Goal: Task Accomplishment & Management: Manage account settings

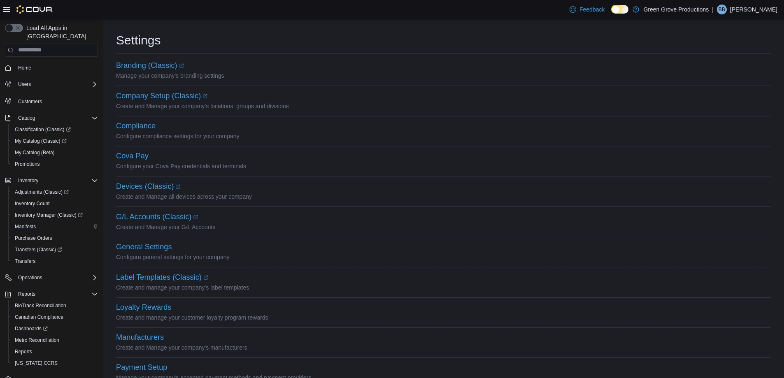
scroll to position [330, 0]
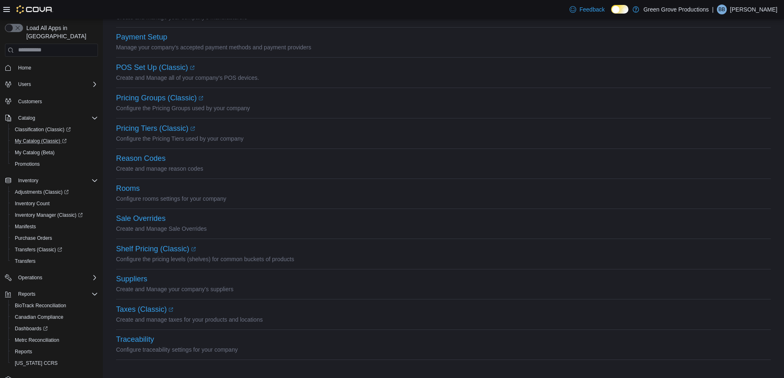
click at [25, 138] on link "My Catalog (Classic)" at bounding box center [54, 141] width 93 height 12
click at [35, 149] on span "My Catalog (Beta)" at bounding box center [35, 152] width 40 height 7
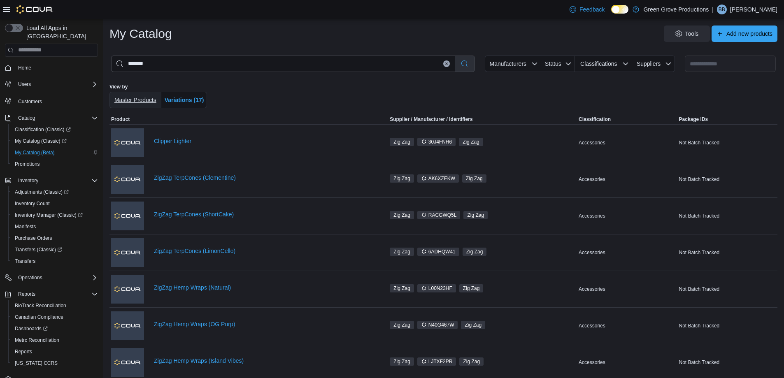
click at [148, 97] on span "Master Products" at bounding box center [135, 100] width 42 height 7
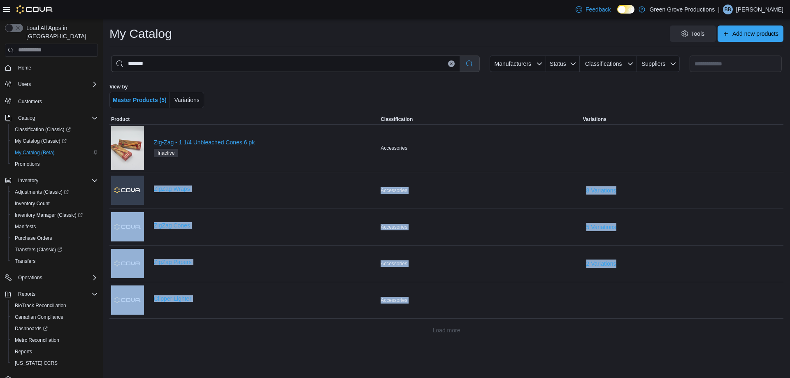
drag, startPoint x: 151, startPoint y: 189, endPoint x: 255, endPoint y: 326, distance: 172.0
click at [255, 326] on div "**********" at bounding box center [446, 196] width 674 height 285
click at [255, 326] on div "Load more" at bounding box center [446, 330] width 674 height 16
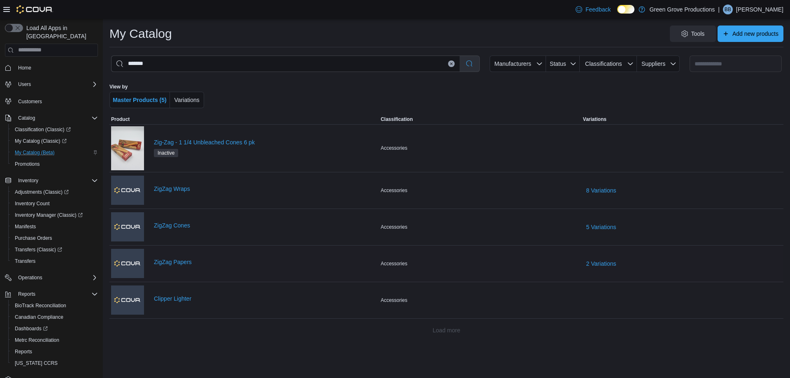
click at [186, 265] on div "ZigZag Papers" at bounding box center [265, 264] width 223 height 10
click at [186, 263] on link "ZigZag Papers" at bounding box center [265, 262] width 223 height 7
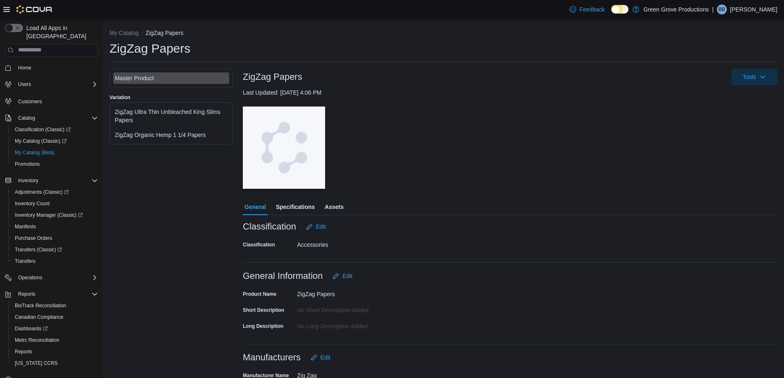
click at [162, 114] on div "ZigZag Ultra Thin Unbleached King Slims Papers" at bounding box center [171, 116] width 113 height 16
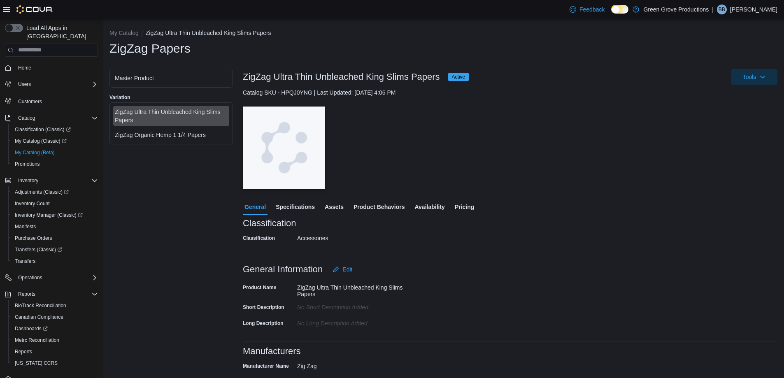
click at [374, 209] on span "Product Behaviors" at bounding box center [378, 207] width 51 height 16
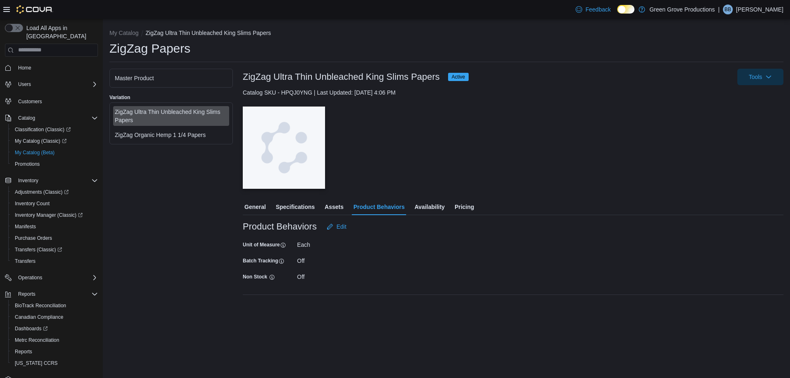
click at [261, 207] on span "General" at bounding box center [254, 207] width 21 height 16
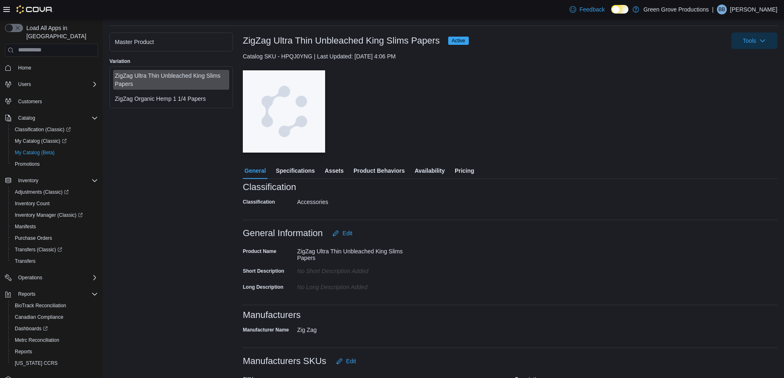
scroll to position [27, 0]
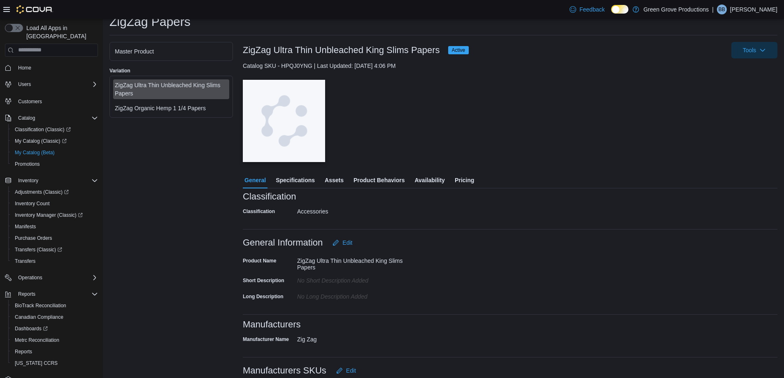
click at [295, 183] on span "Specifications" at bounding box center [295, 180] width 39 height 16
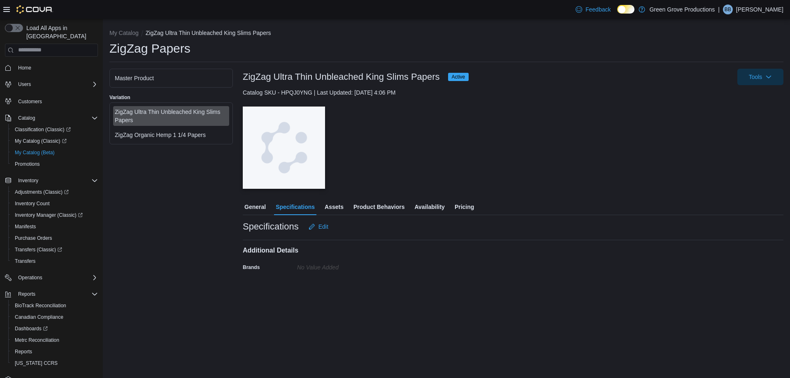
click at [347, 205] on div "General Specifications Assets Product Behaviors Availability Pricing" at bounding box center [513, 207] width 541 height 16
click at [341, 205] on span "Assets" at bounding box center [334, 207] width 19 height 16
click at [381, 206] on span "Product Behaviors" at bounding box center [378, 207] width 51 height 16
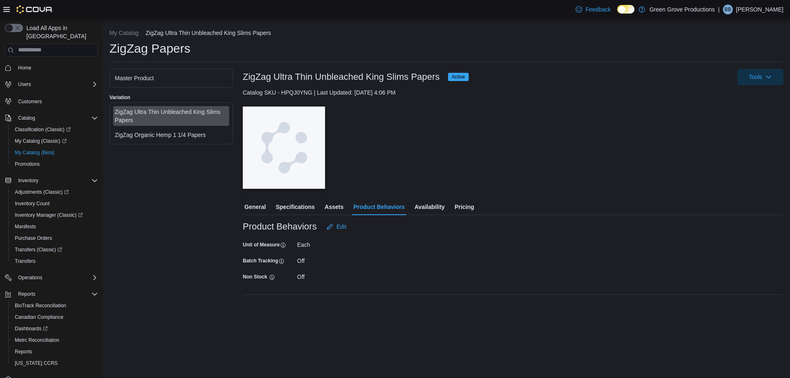
click at [424, 209] on span "Availability" at bounding box center [429, 207] width 30 height 16
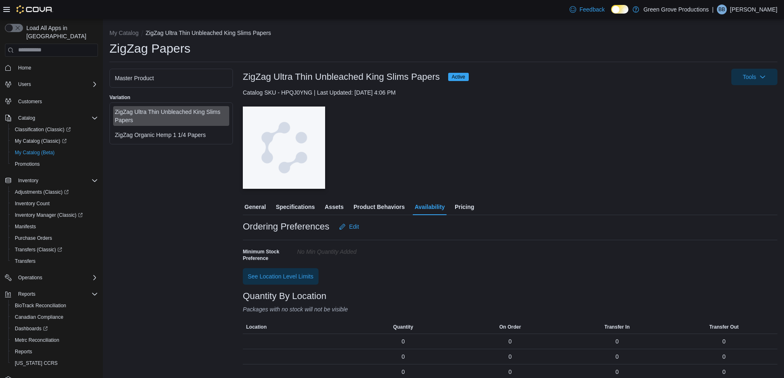
click at [457, 208] on span "Pricing" at bounding box center [464, 207] width 19 height 16
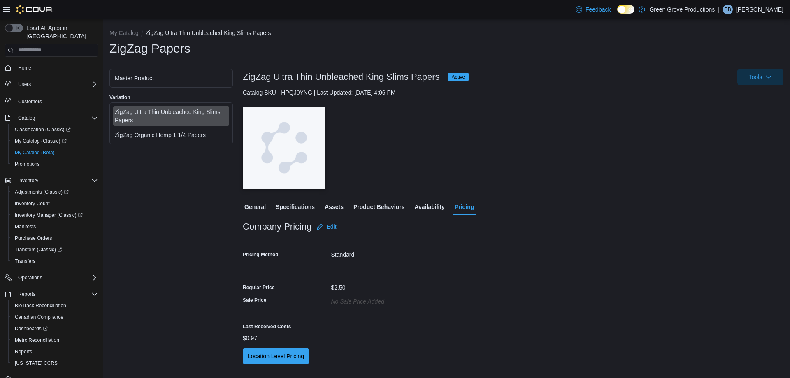
click at [265, 207] on span "General" at bounding box center [254, 207] width 21 height 16
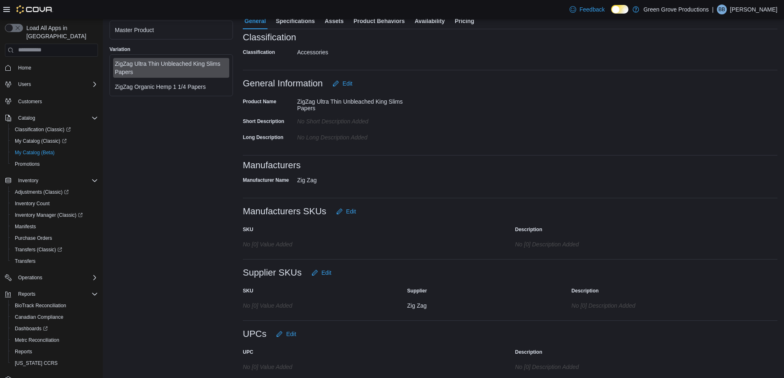
scroll to position [191, 0]
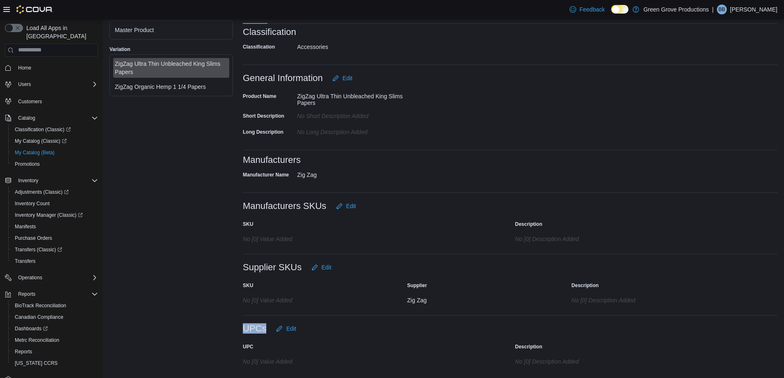
drag, startPoint x: 267, startPoint y: 327, endPoint x: 243, endPoint y: 326, distance: 24.3
click at [243, 326] on div "UPCs Edit" at bounding box center [271, 328] width 57 height 16
click at [297, 330] on button "Edit" at bounding box center [286, 328] width 26 height 16
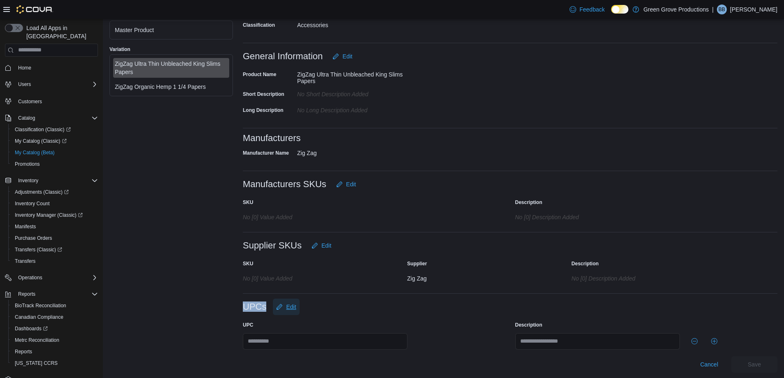
scroll to position [214, 0]
click at [279, 346] on input "text" at bounding box center [325, 340] width 165 height 16
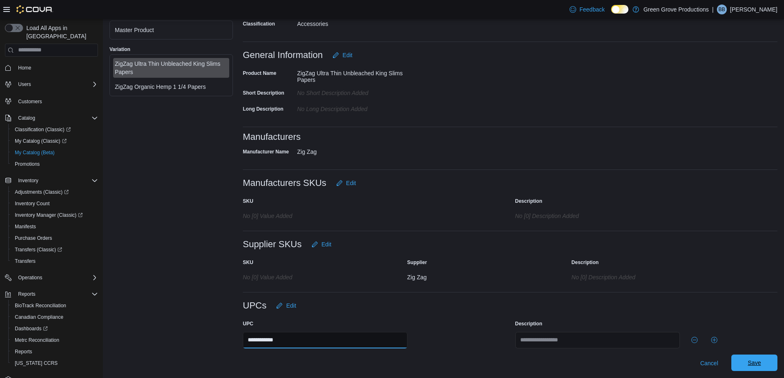
type input "**********"
click at [761, 362] on span "Save" at bounding box center [753, 363] width 13 height 8
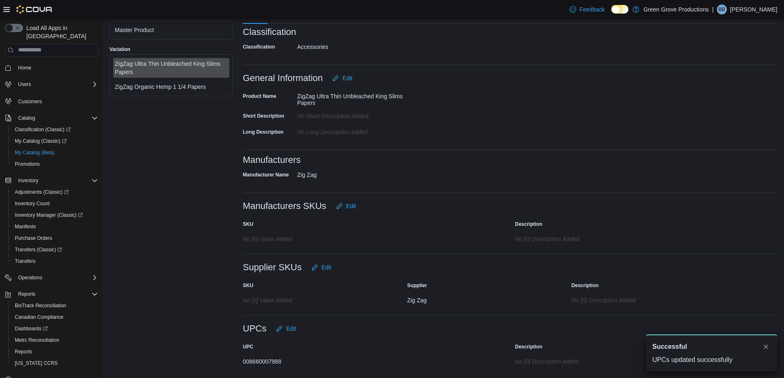
scroll to position [0, 0]
click at [211, 89] on div "ZigZag Organic Hemp 1 1/4 Papers" at bounding box center [171, 87] width 113 height 8
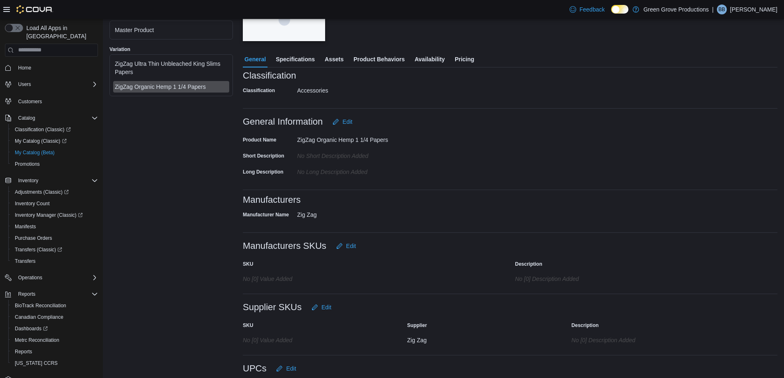
scroll to position [188, 0]
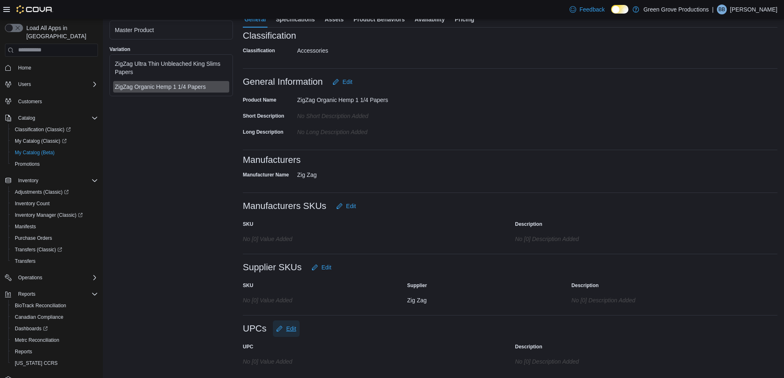
click at [296, 327] on button "Edit" at bounding box center [286, 328] width 26 height 16
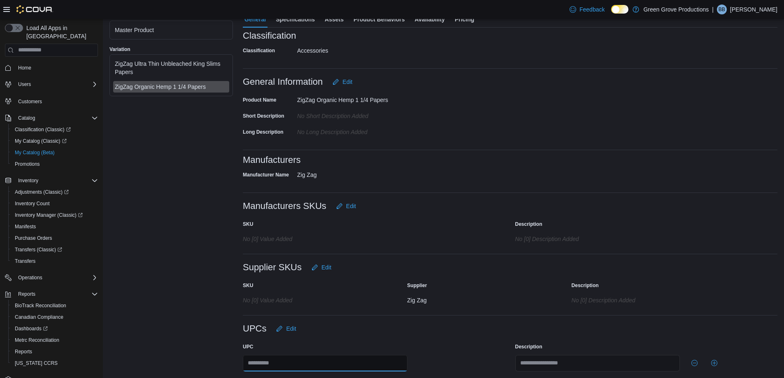
click at [298, 367] on input "text" at bounding box center [325, 363] width 165 height 16
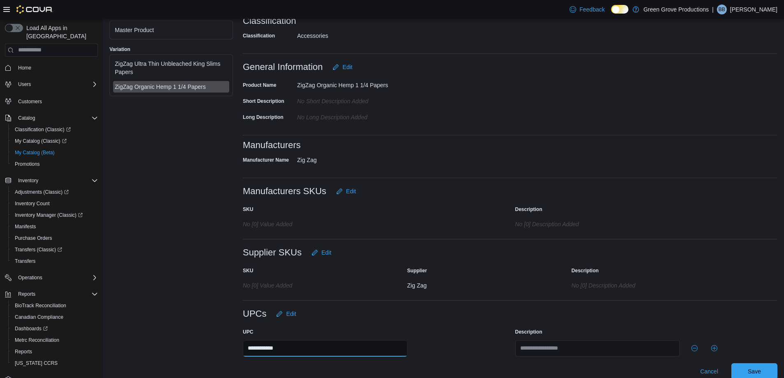
scroll to position [211, 0]
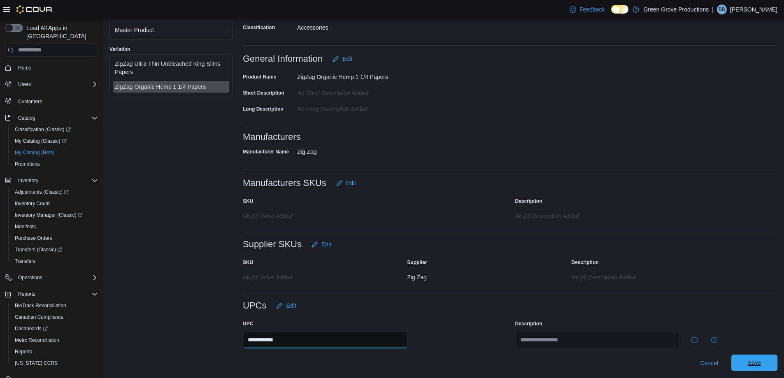
type input "**********"
click at [761, 364] on span "Save" at bounding box center [753, 363] width 13 height 8
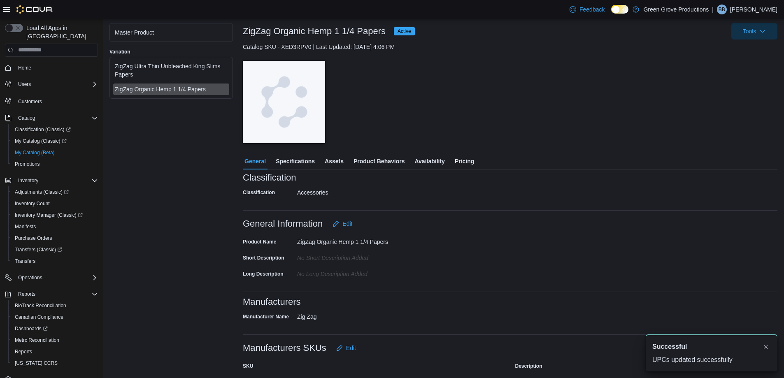
scroll to position [0, 0]
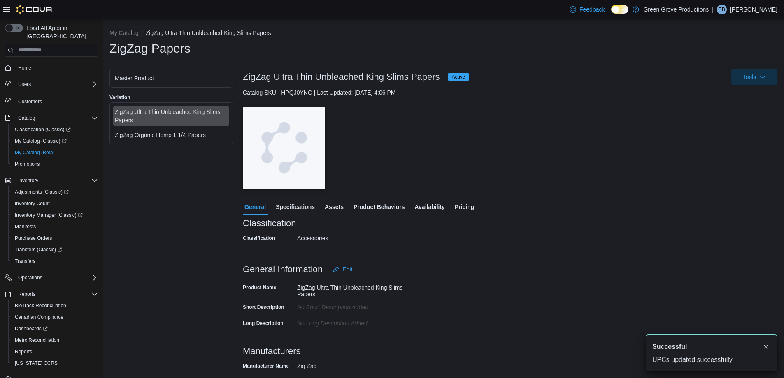
scroll to position [191, 0]
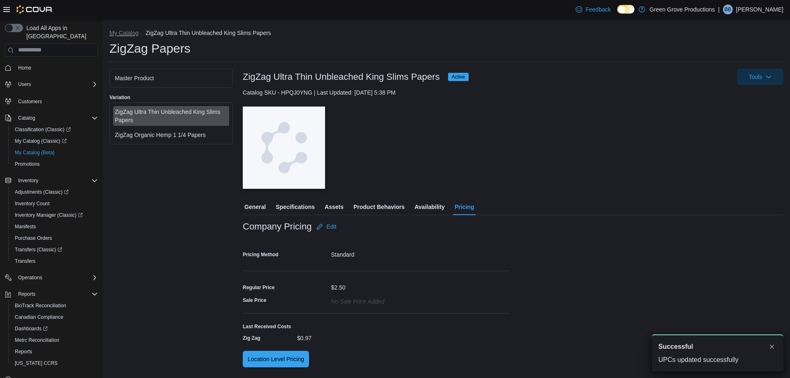
click at [132, 30] on button "My Catalog" at bounding box center [123, 33] width 29 height 7
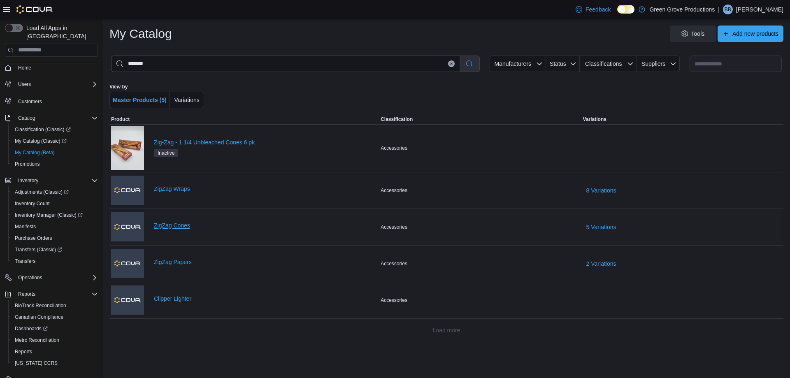
click at [186, 223] on link "ZigZag Cones" at bounding box center [265, 225] width 223 height 7
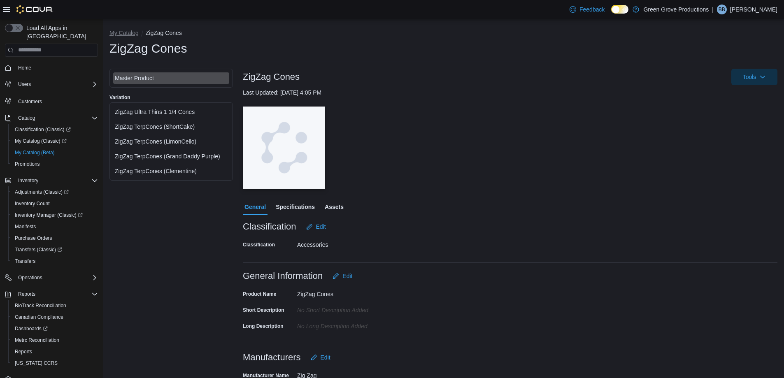
click at [127, 34] on button "My Catalog" at bounding box center [123, 33] width 29 height 7
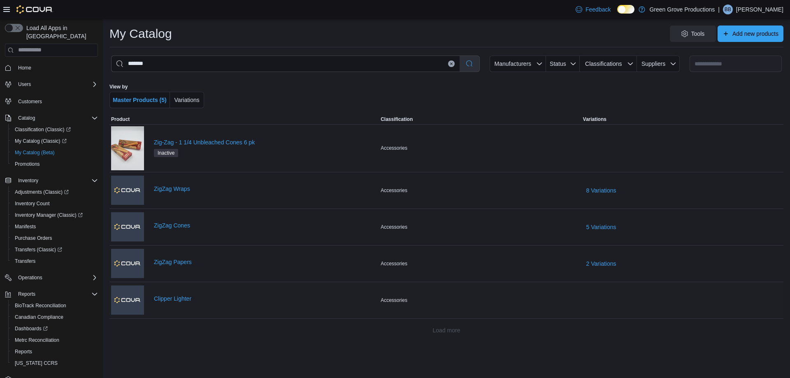
click at [184, 304] on div "Clipper Lighter" at bounding box center [265, 300] width 223 height 10
click at [185, 302] on div "Clipper Lighter" at bounding box center [265, 300] width 223 height 10
click at [184, 300] on link "Clipper Lighter" at bounding box center [265, 298] width 223 height 7
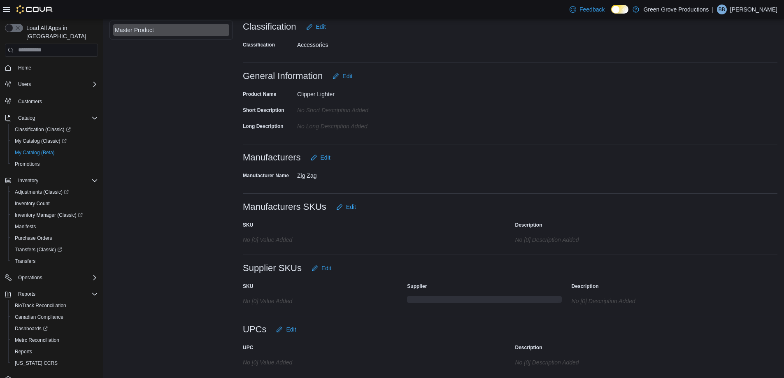
scroll to position [201, 0]
click at [281, 324] on span "Edit" at bounding box center [286, 328] width 20 height 16
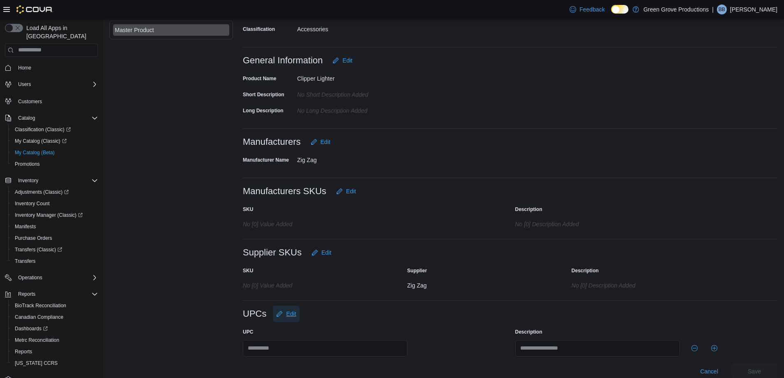
scroll to position [224, 0]
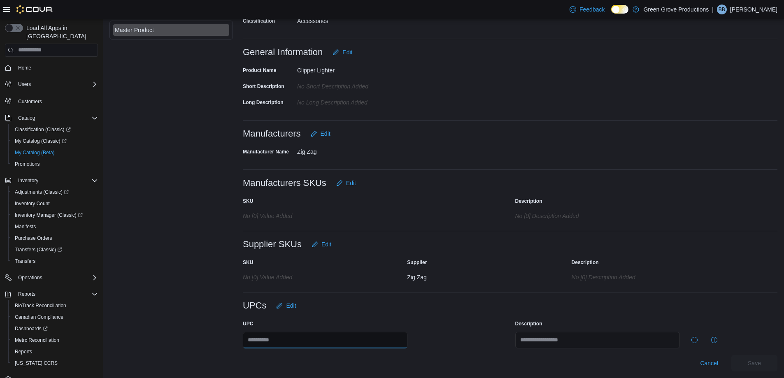
click at [274, 342] on input "text" at bounding box center [325, 340] width 165 height 16
type input "**********"
click at [750, 360] on span "Save" at bounding box center [754, 363] width 36 height 16
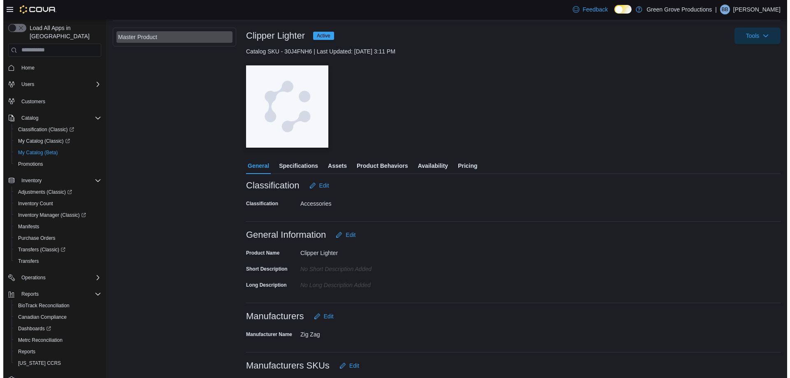
scroll to position [0, 0]
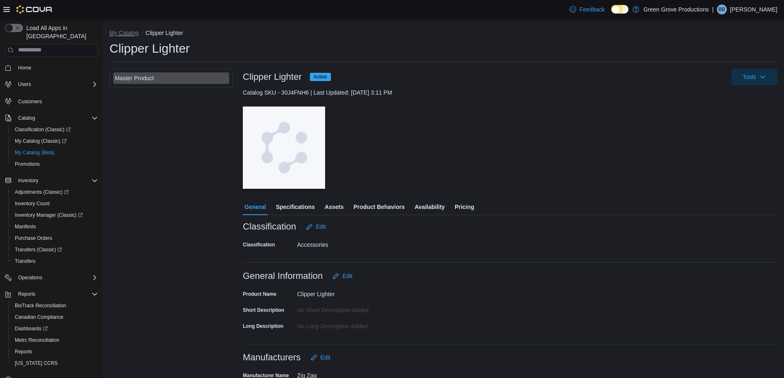
click at [117, 30] on button "My Catalog" at bounding box center [123, 33] width 29 height 7
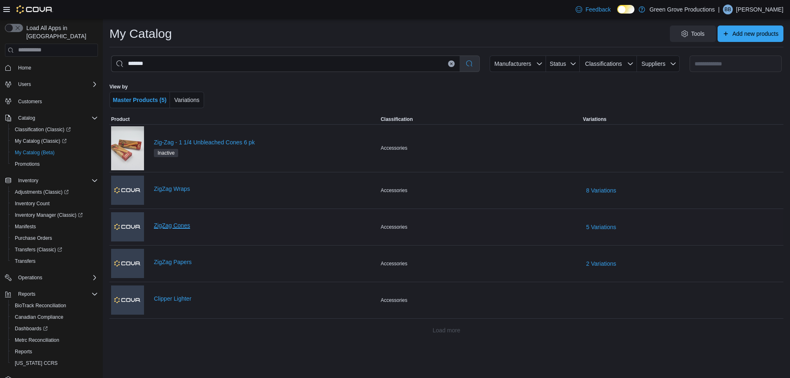
click at [178, 223] on link "ZigZag Cones" at bounding box center [265, 225] width 223 height 7
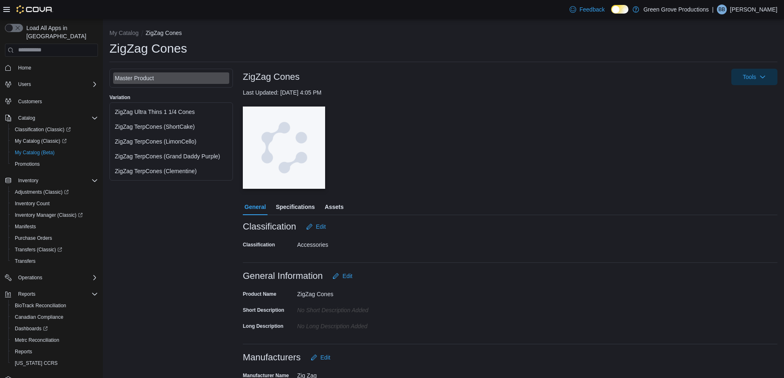
click at [169, 114] on div "ZigZag Ultra Thins 1 1/4 Cones" at bounding box center [171, 112] width 113 height 8
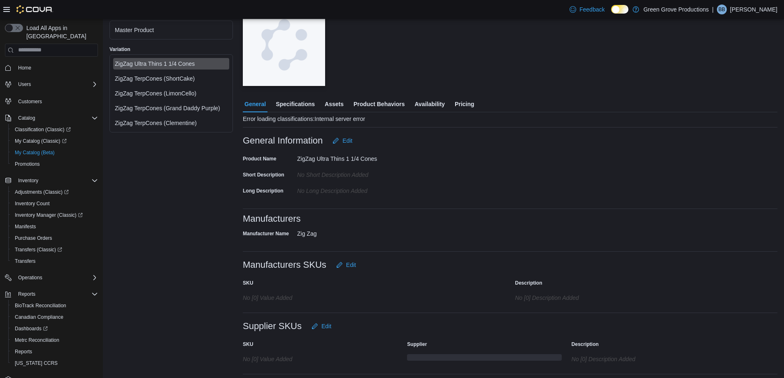
scroll to position [123, 0]
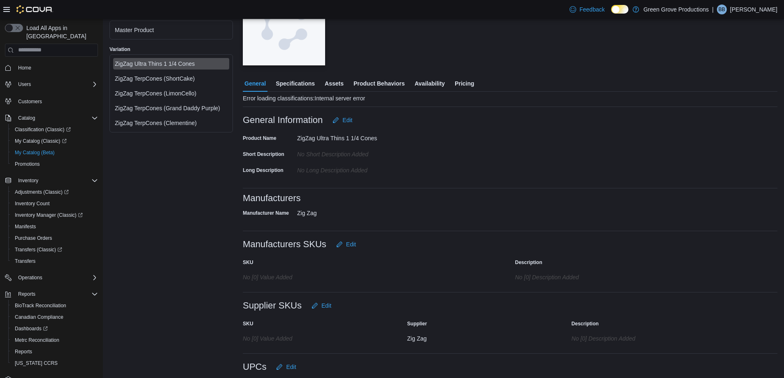
click at [421, 86] on span "Availability" at bounding box center [429, 83] width 30 height 16
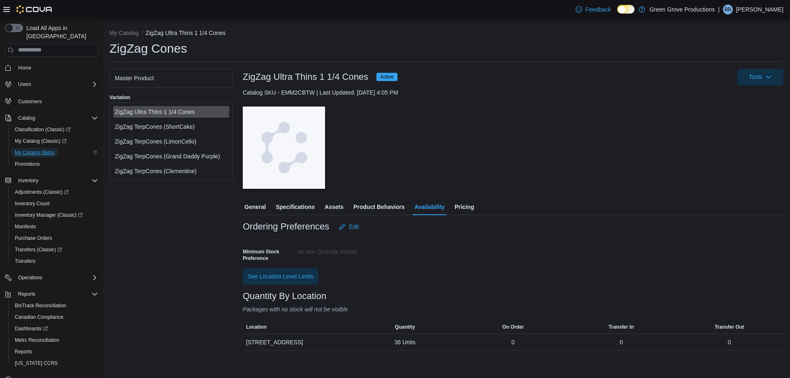
click at [46, 149] on span "My Catalog (Beta)" at bounding box center [35, 152] width 40 height 7
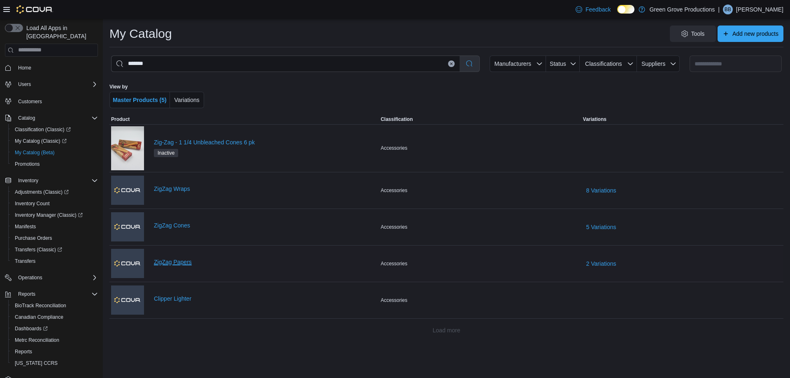
click at [182, 260] on link "ZigZag Papers" at bounding box center [265, 262] width 223 height 7
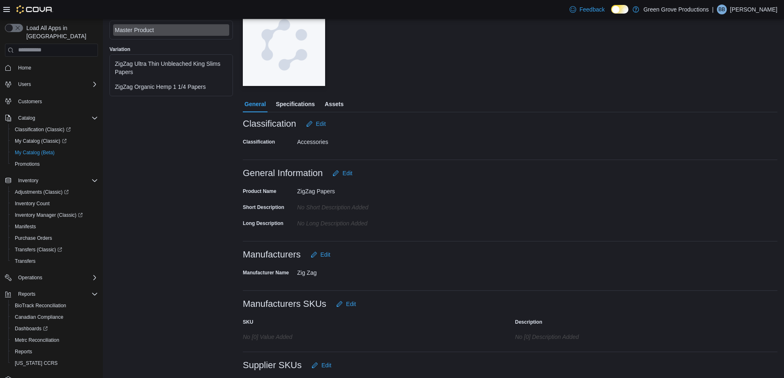
scroll to position [36, 0]
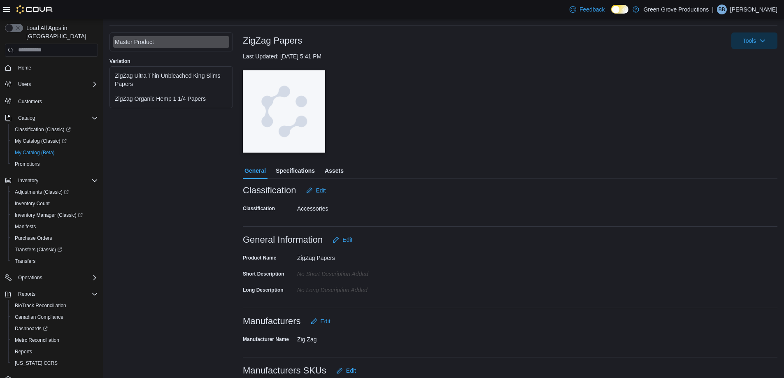
click at [162, 101] on div "ZigZag Organic Hemp 1 1/4 Papers" at bounding box center [171, 99] width 113 height 8
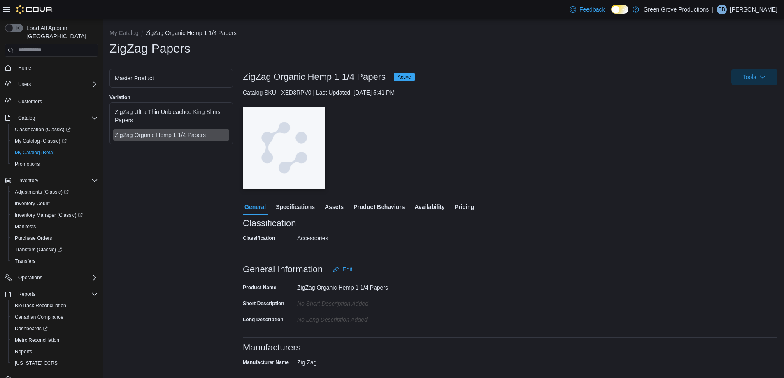
click at [414, 204] on button "Availability" at bounding box center [429, 207] width 33 height 16
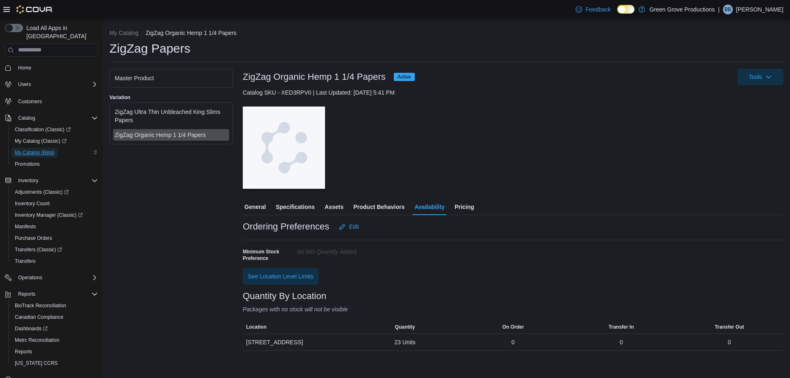
click at [15, 148] on span "My Catalog (Beta)" at bounding box center [35, 153] width 40 height 10
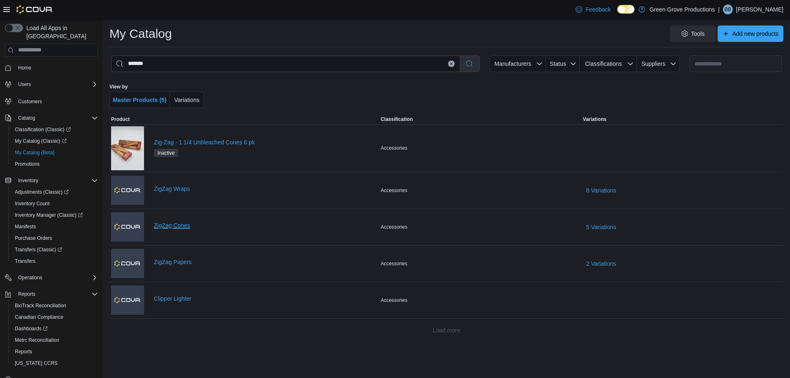
click at [168, 226] on link "ZigZag Cones" at bounding box center [265, 225] width 223 height 7
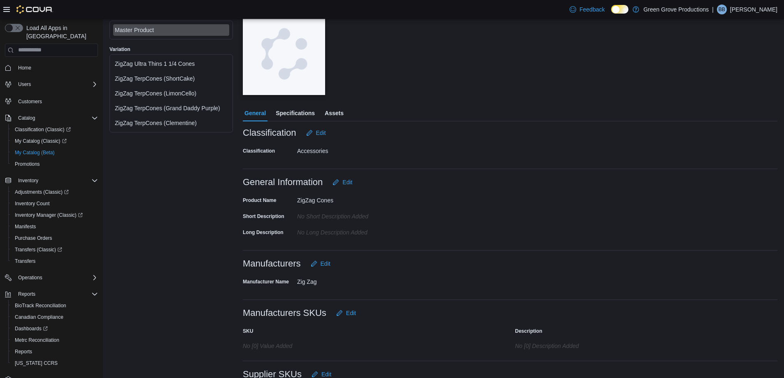
scroll to position [201, 0]
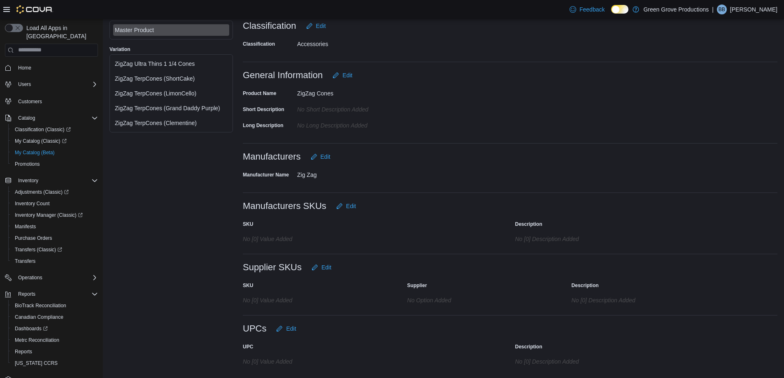
click at [175, 66] on div "ZigZag Ultra Thins 1 1/4 Cones" at bounding box center [171, 64] width 113 height 8
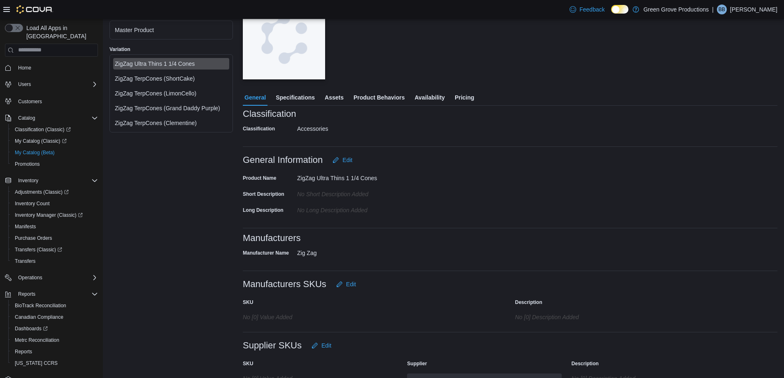
scroll to position [188, 0]
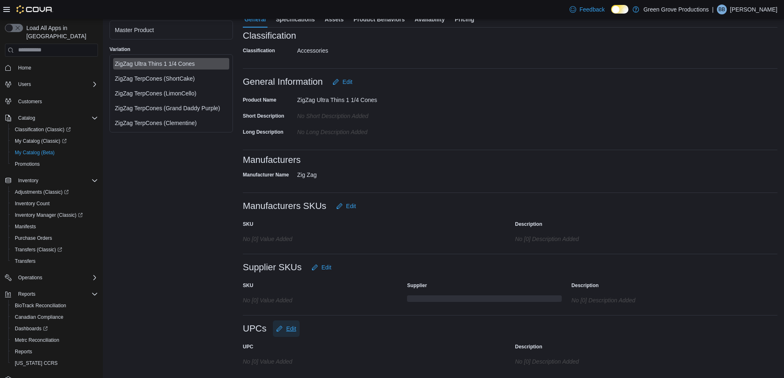
click at [290, 327] on span "Edit" at bounding box center [291, 329] width 10 height 8
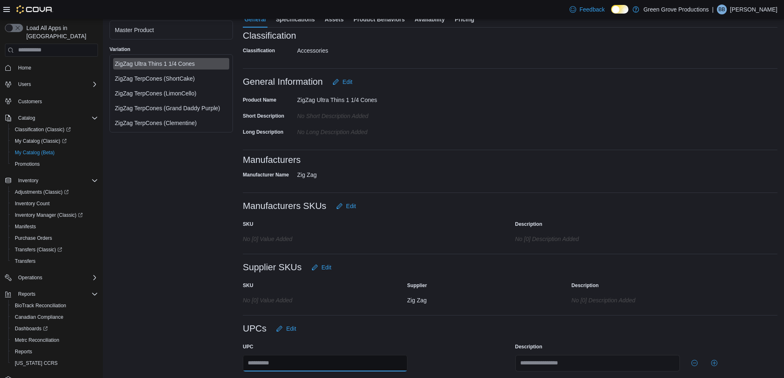
click at [289, 364] on input "text" at bounding box center [325, 363] width 165 height 16
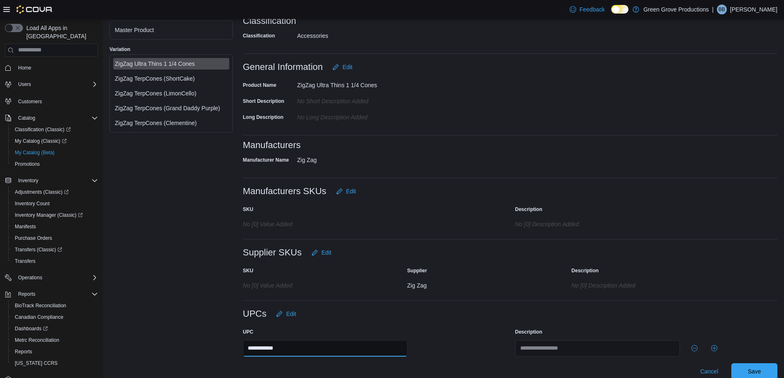
scroll to position [211, 0]
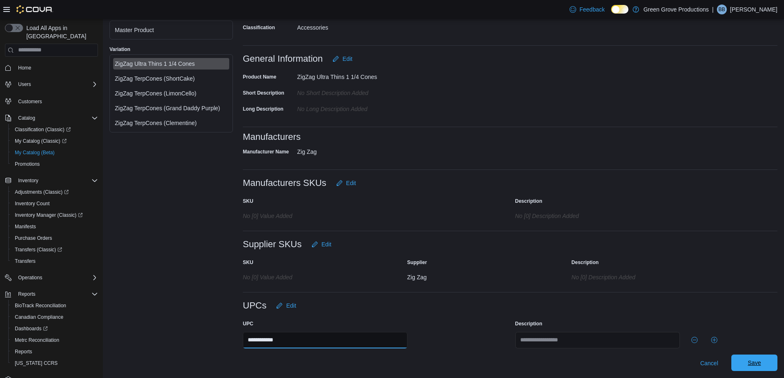
type input "**********"
click at [741, 367] on button "Save" at bounding box center [754, 363] width 46 height 16
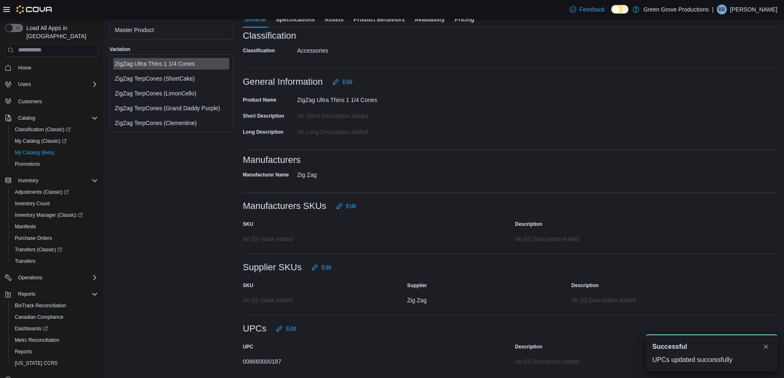
scroll to position [0, 0]
click at [184, 76] on div "ZigZag TerpCones (ShortCake)" at bounding box center [171, 78] width 113 height 8
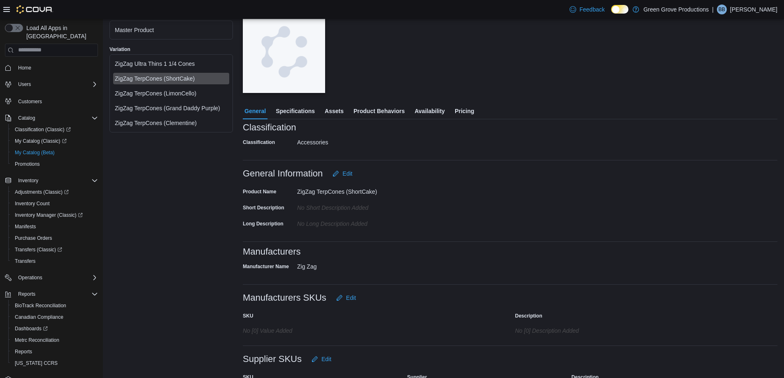
scroll to position [188, 0]
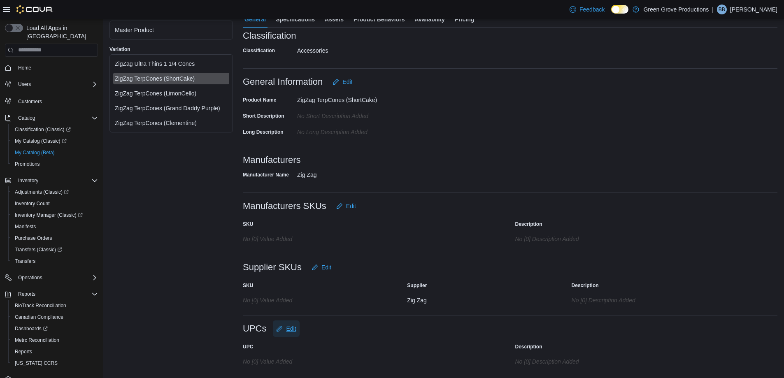
click at [290, 327] on span "Edit" at bounding box center [291, 329] width 10 height 8
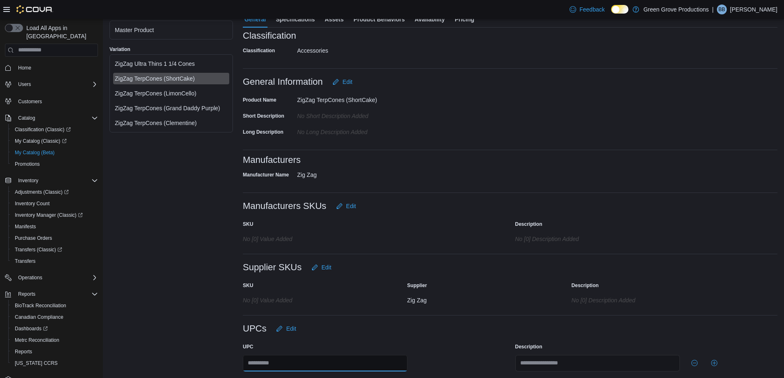
click at [282, 363] on input "text" at bounding box center [325, 363] width 165 height 16
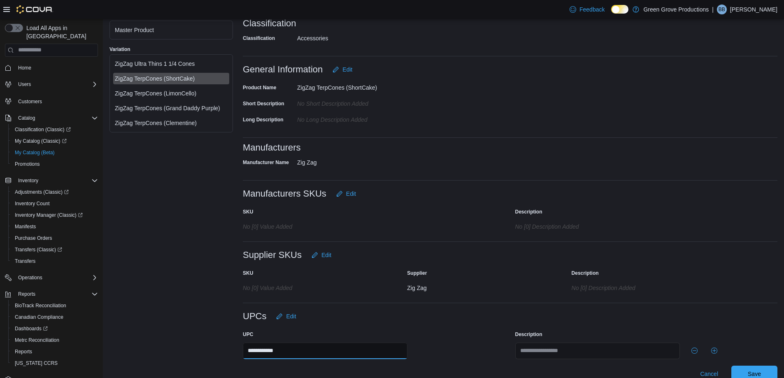
scroll to position [211, 0]
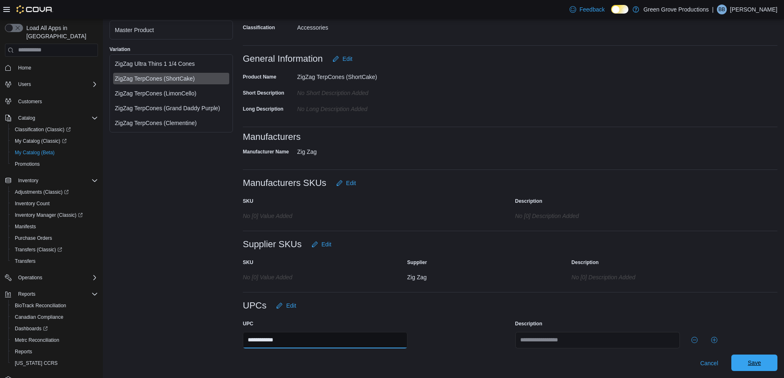
type input "**********"
click at [752, 364] on span "Save" at bounding box center [754, 363] width 36 height 16
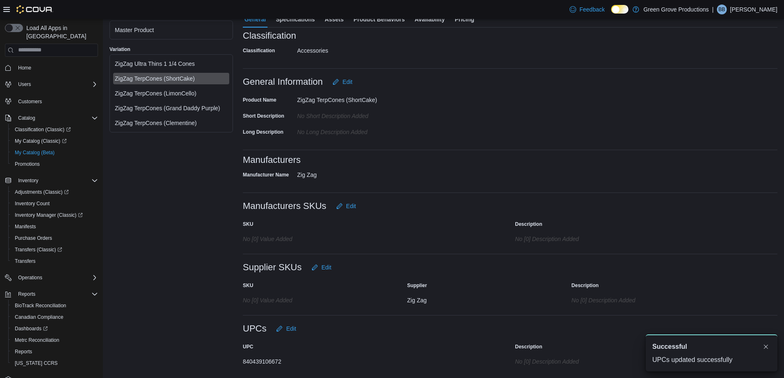
scroll to position [0, 0]
click at [177, 90] on div "ZigZag TerpCones (LimonCello)" at bounding box center [171, 93] width 113 height 8
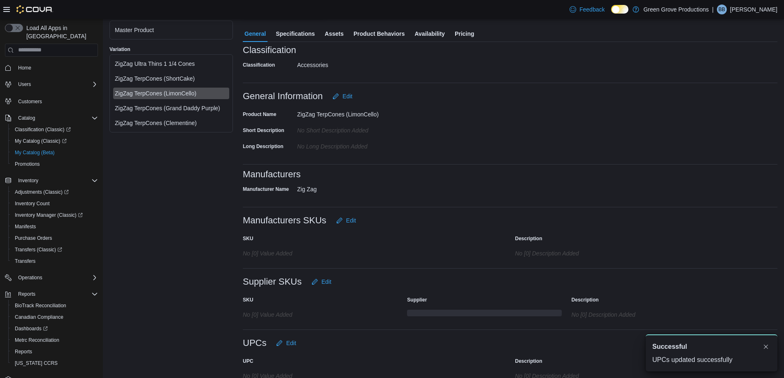
scroll to position [188, 0]
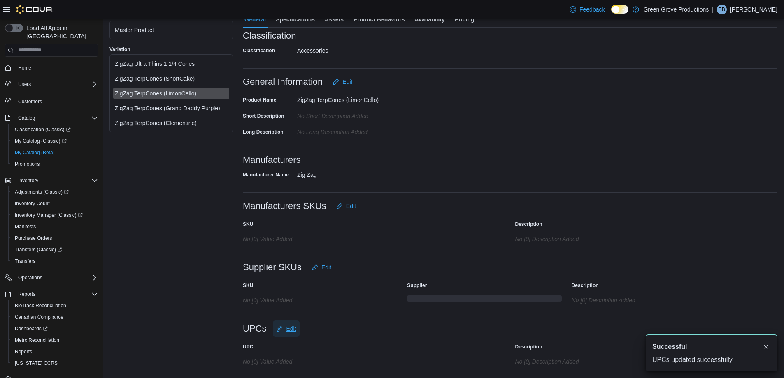
click at [281, 333] on span "Edit" at bounding box center [286, 328] width 20 height 16
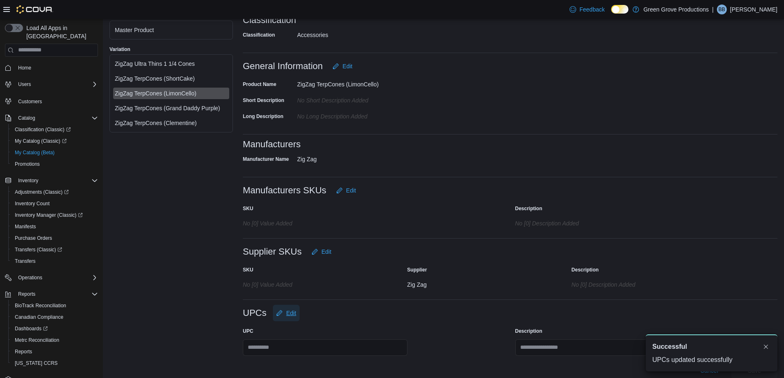
scroll to position [211, 0]
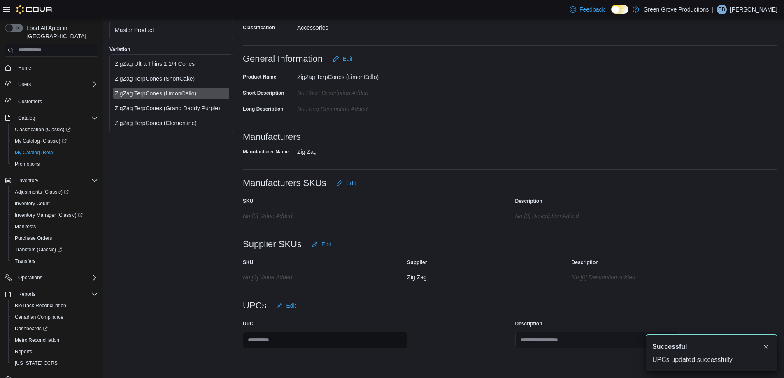
click at [282, 344] on input "text" at bounding box center [325, 340] width 165 height 16
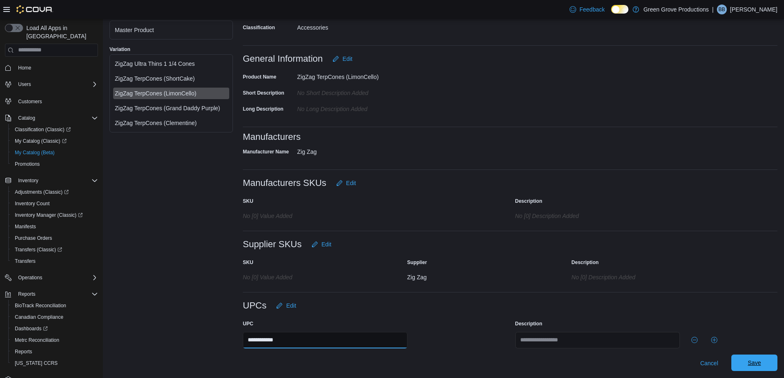
type input "**********"
click at [758, 367] on span "Save" at bounding box center [753, 363] width 13 height 8
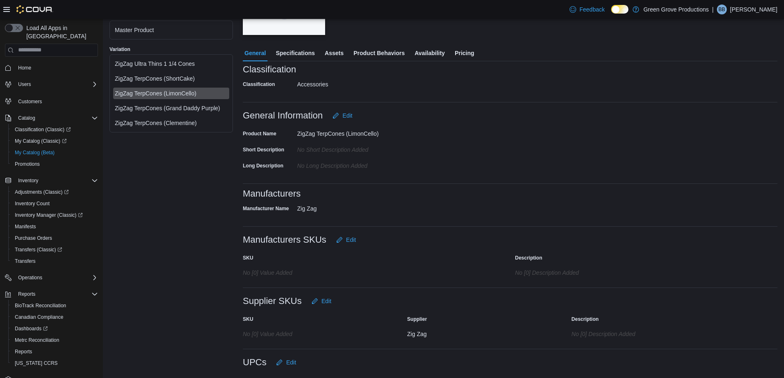
scroll to position [64, 0]
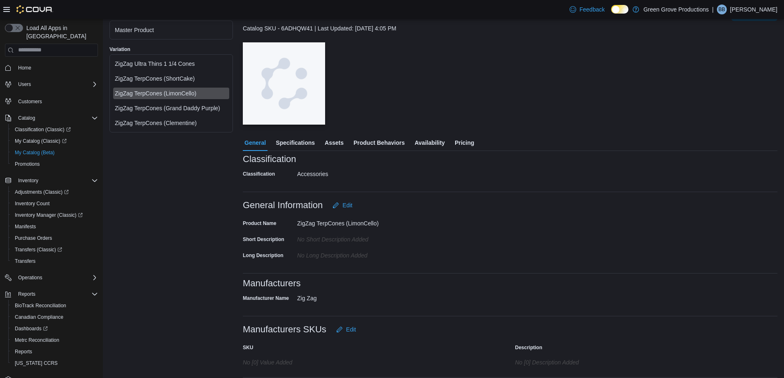
click at [202, 109] on div "ZigZag TerpCones (Grand Daddy Purple)" at bounding box center [171, 108] width 113 height 8
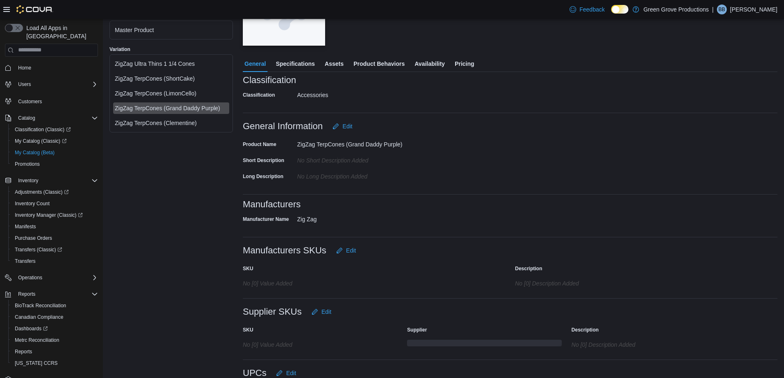
scroll to position [188, 0]
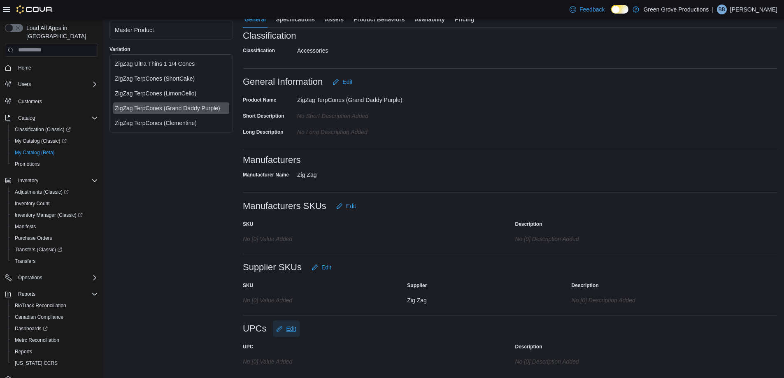
click at [295, 324] on span "Edit" at bounding box center [286, 328] width 20 height 16
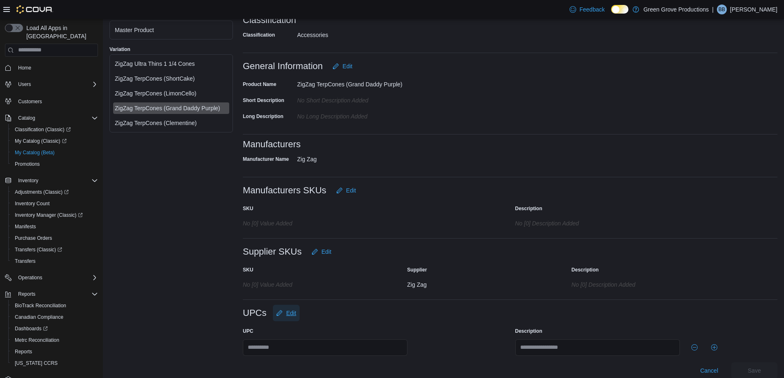
scroll to position [211, 0]
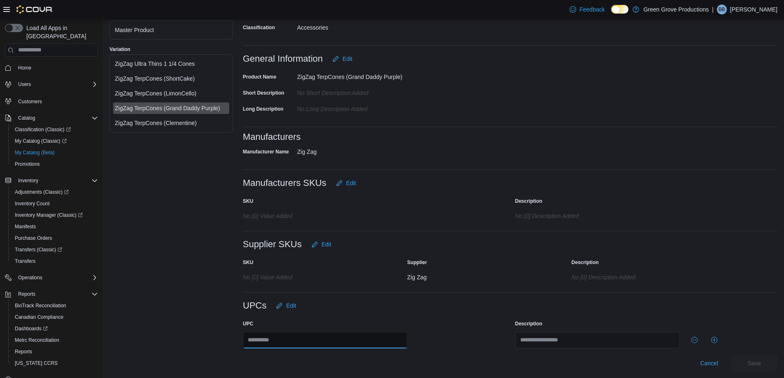
click at [288, 344] on input "text" at bounding box center [325, 340] width 165 height 16
type input "**********"
click at [754, 361] on span "Save" at bounding box center [753, 363] width 13 height 8
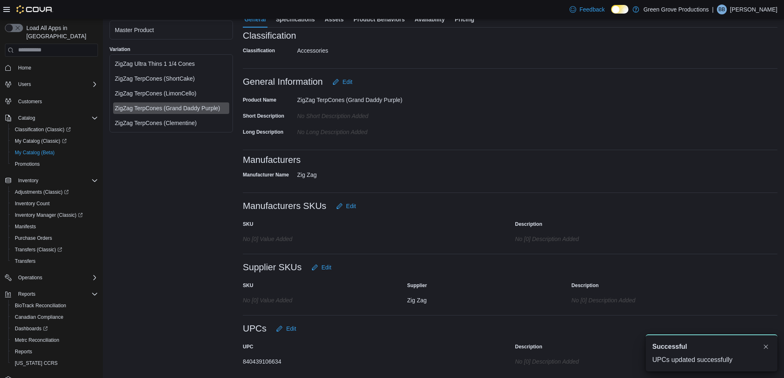
scroll to position [0, 0]
click at [197, 121] on div "ZigZag TerpCones (Clementine)" at bounding box center [171, 123] width 113 height 8
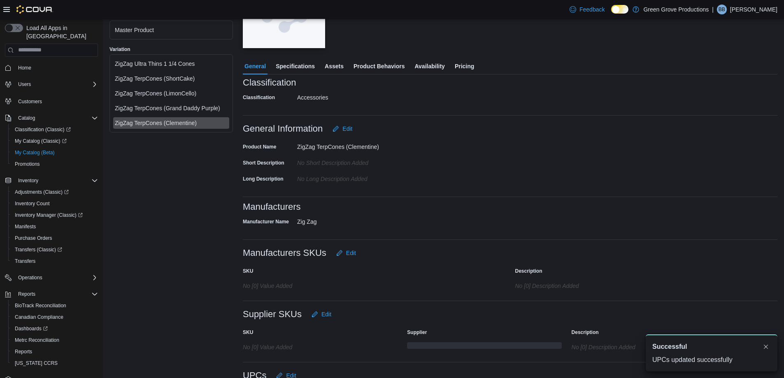
scroll to position [188, 0]
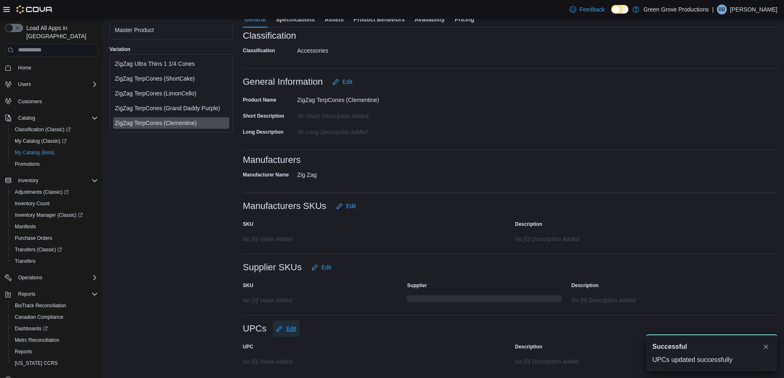
click at [288, 326] on span "Edit" at bounding box center [291, 329] width 10 height 8
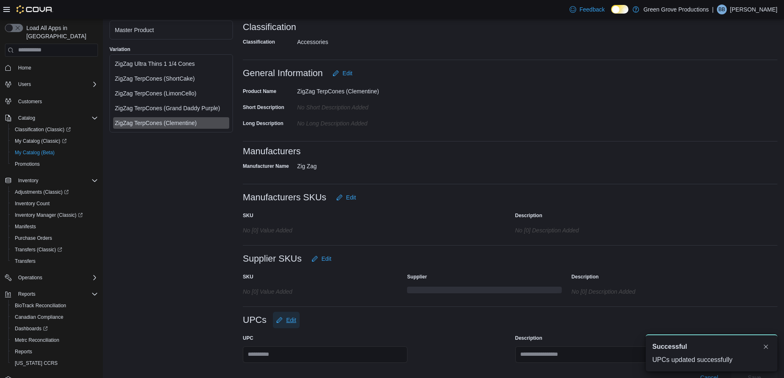
scroll to position [211, 0]
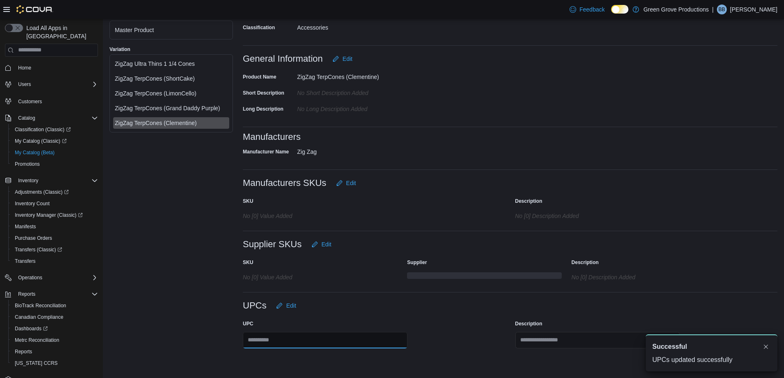
click at [286, 346] on input "text" at bounding box center [325, 340] width 165 height 16
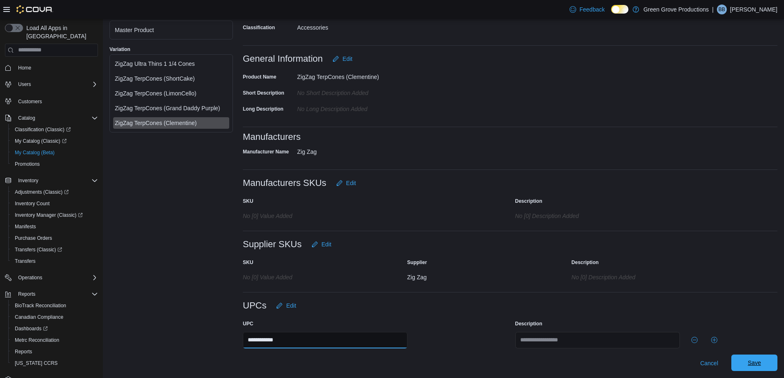
type input "**********"
click at [761, 362] on span "Save" at bounding box center [753, 363] width 13 height 8
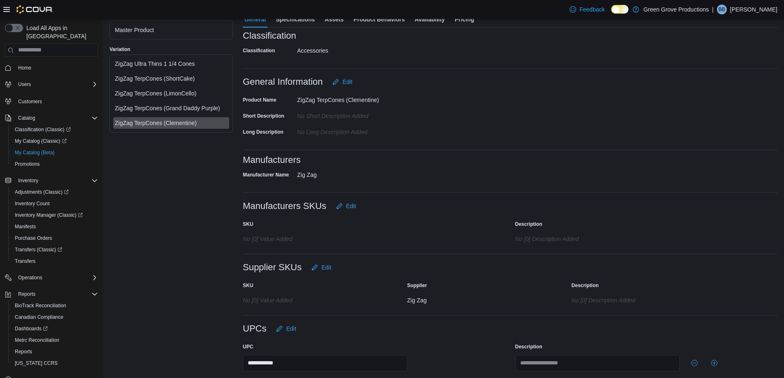
scroll to position [0, 0]
click at [30, 149] on span "My Catalog (Beta)" at bounding box center [35, 152] width 40 height 7
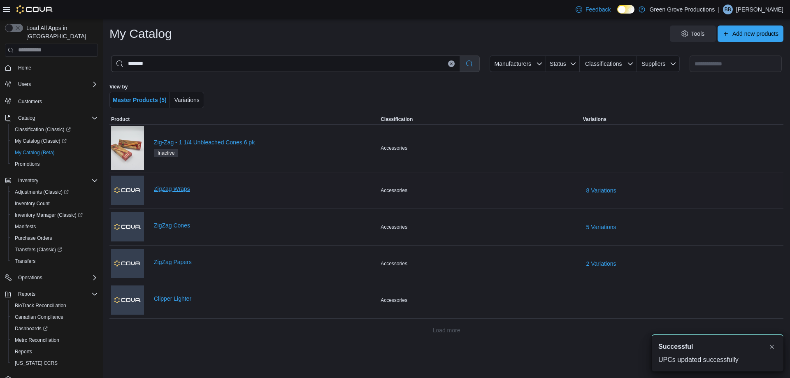
click at [164, 187] on link "ZigZag Wraps" at bounding box center [265, 189] width 223 height 7
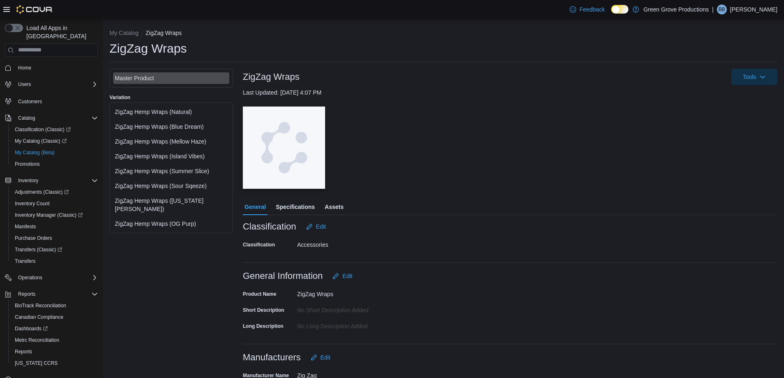
click at [155, 111] on div "ZigZag Hemp Wraps (Natural)" at bounding box center [171, 112] width 113 height 8
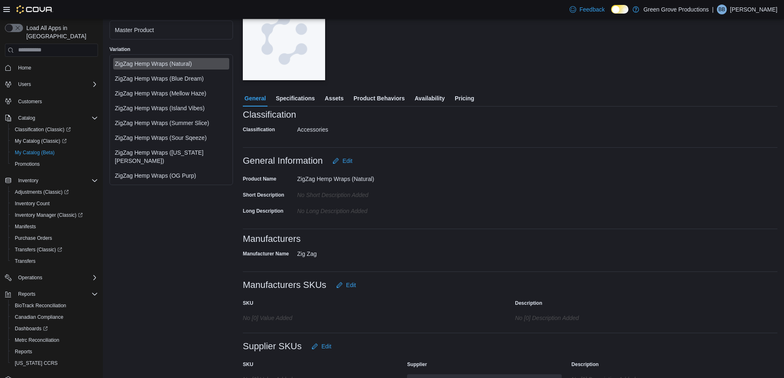
scroll to position [188, 0]
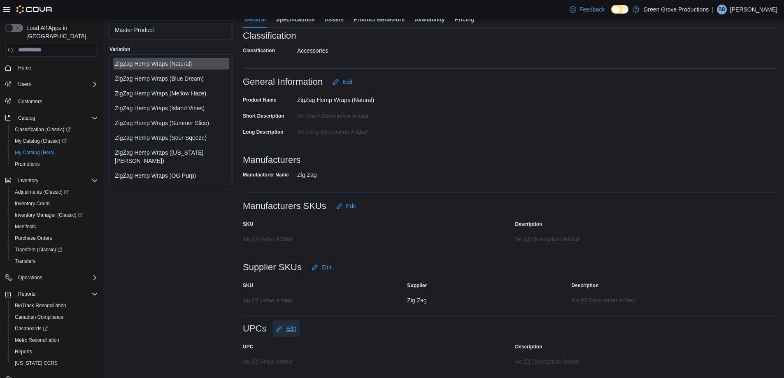
click at [283, 329] on span "Edit" at bounding box center [286, 328] width 20 height 16
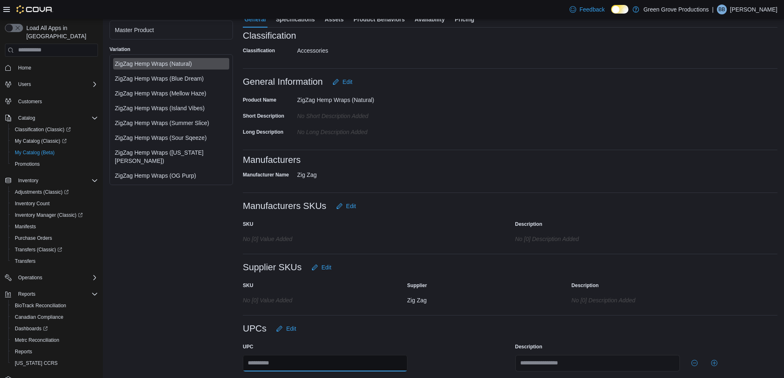
click at [281, 362] on input "text" at bounding box center [325, 363] width 165 height 16
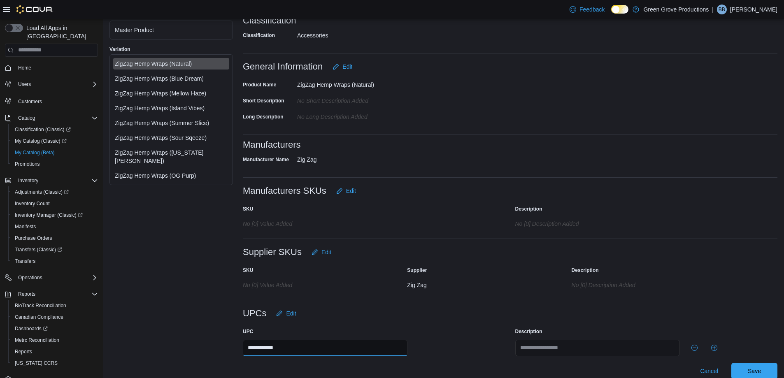
scroll to position [211, 0]
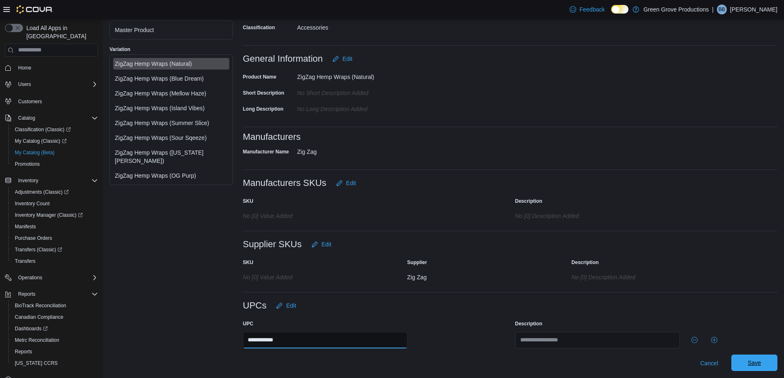
type input "**********"
click at [753, 358] on span "Save" at bounding box center [754, 363] width 36 height 16
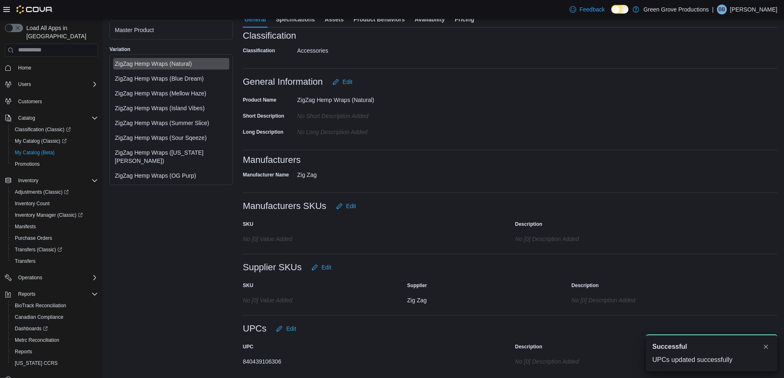
scroll to position [0, 0]
click at [180, 80] on div "ZigZag Hemp Wraps (Blue Dream)" at bounding box center [171, 78] width 113 height 8
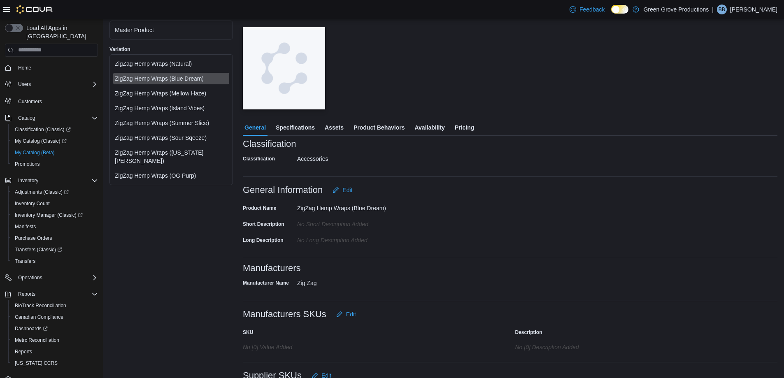
scroll to position [188, 0]
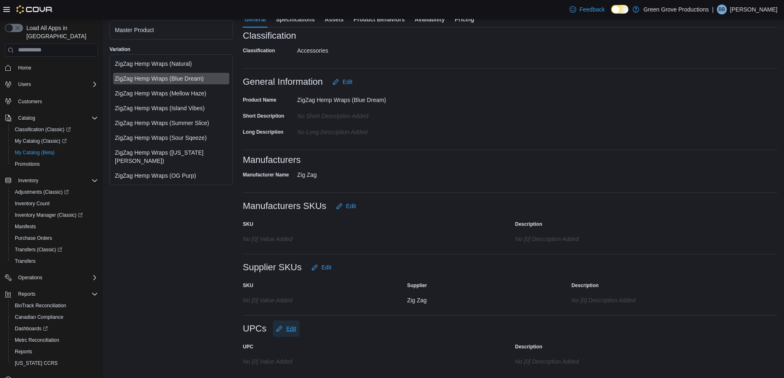
click at [294, 327] on span "Edit" at bounding box center [291, 329] width 10 height 8
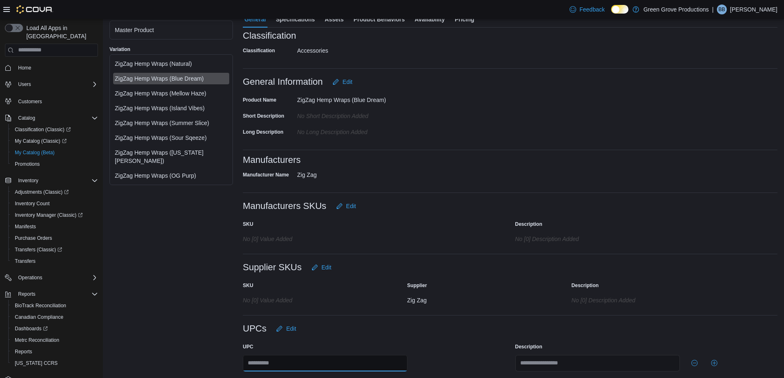
click at [281, 368] on input "text" at bounding box center [325, 363] width 165 height 16
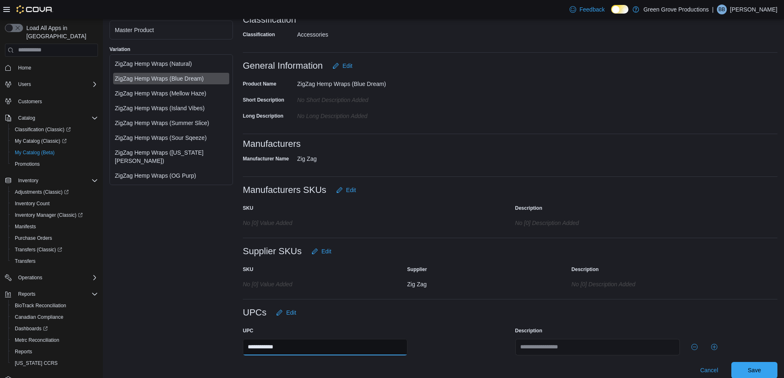
scroll to position [211, 0]
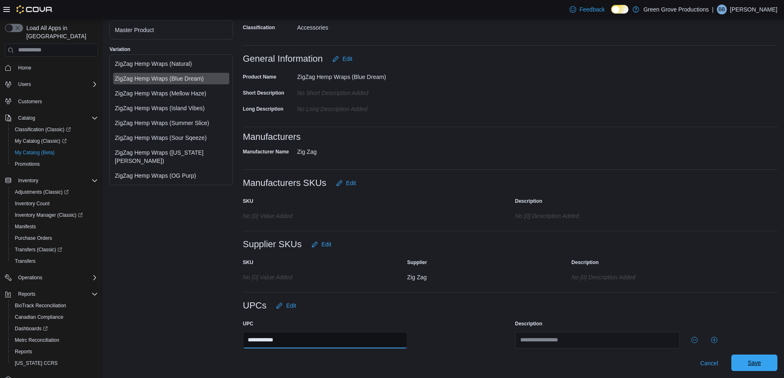
type input "**********"
click at [769, 367] on span "Save" at bounding box center [754, 363] width 36 height 16
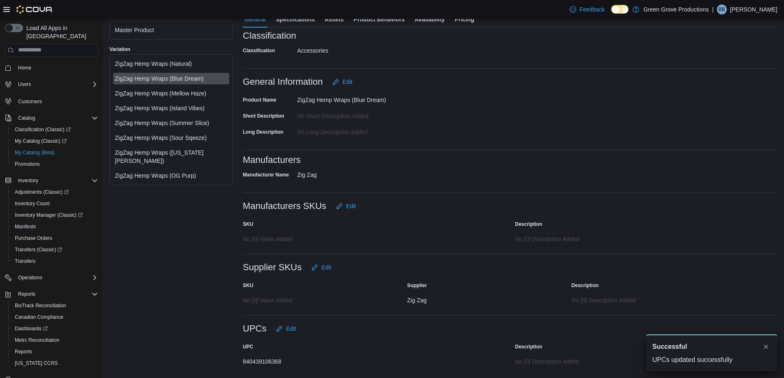
scroll to position [0, 0]
click at [193, 90] on div "ZigZag Hemp Wraps (Mellow Haze)" at bounding box center [171, 93] width 113 height 8
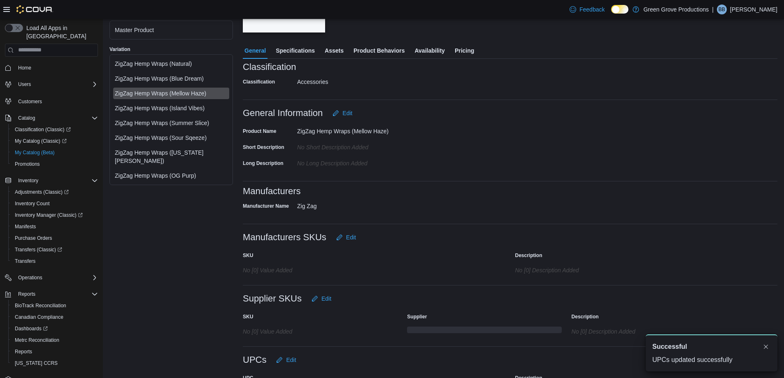
scroll to position [188, 0]
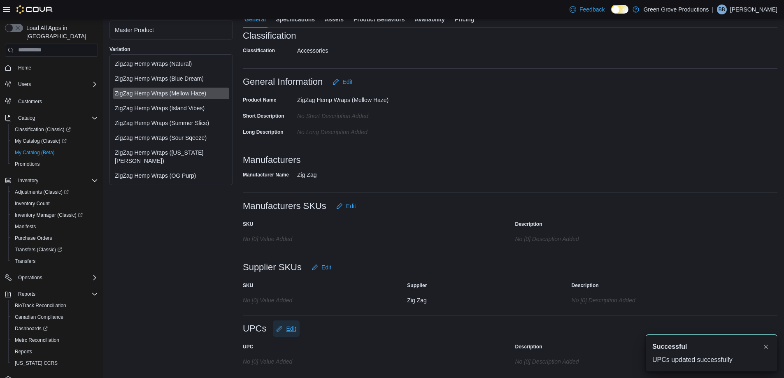
click at [294, 328] on span "Edit" at bounding box center [291, 329] width 10 height 8
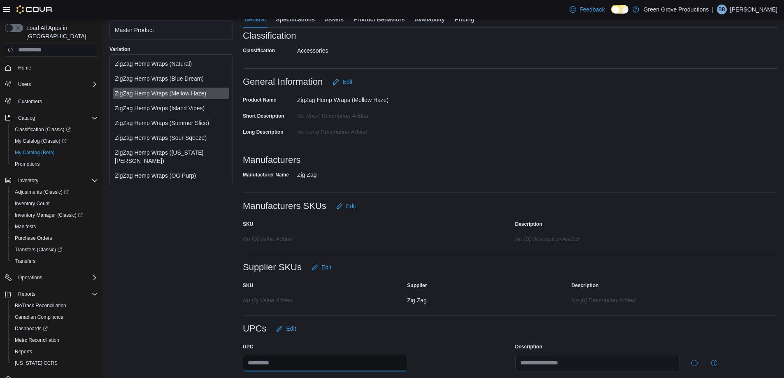
click at [290, 364] on input "text" at bounding box center [325, 363] width 165 height 16
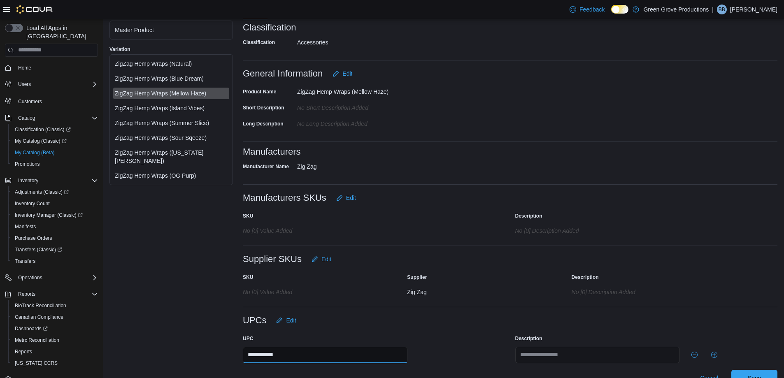
scroll to position [211, 0]
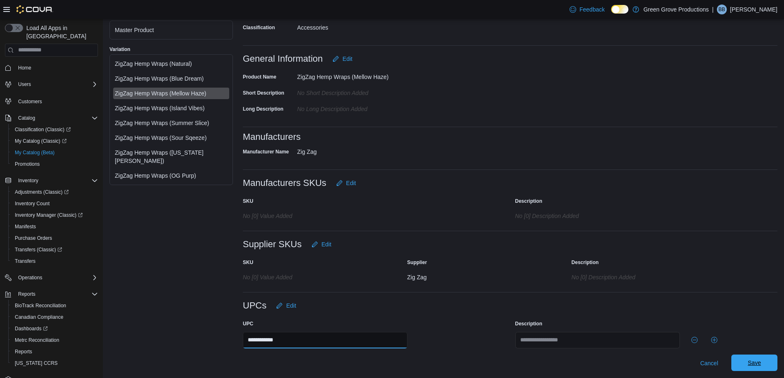
type input "**********"
click at [741, 362] on button "Save" at bounding box center [754, 363] width 46 height 16
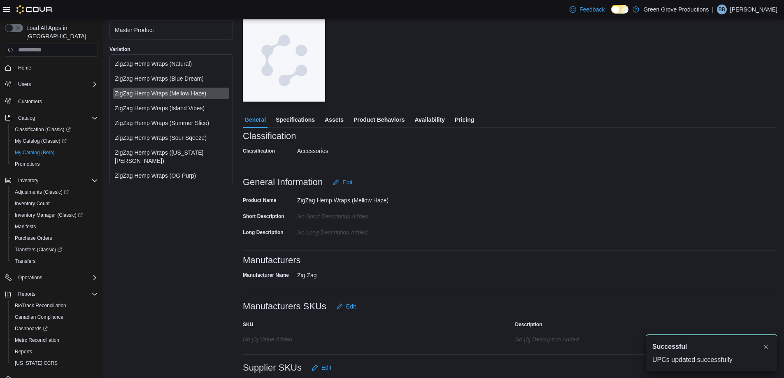
scroll to position [64, 0]
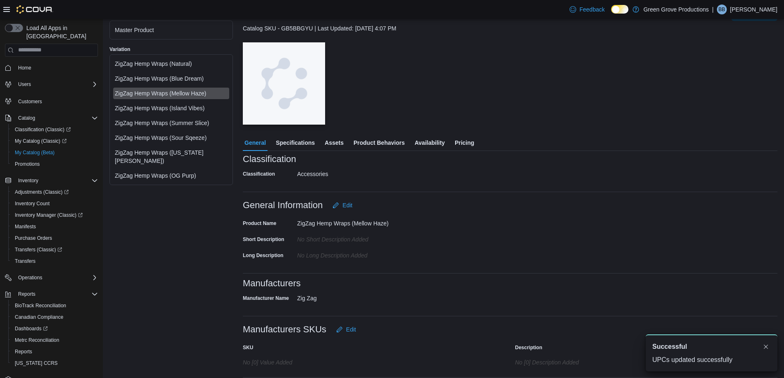
click at [174, 113] on div "ZigZag Hemp Wraps (Island Vibes)" at bounding box center [171, 108] width 116 height 12
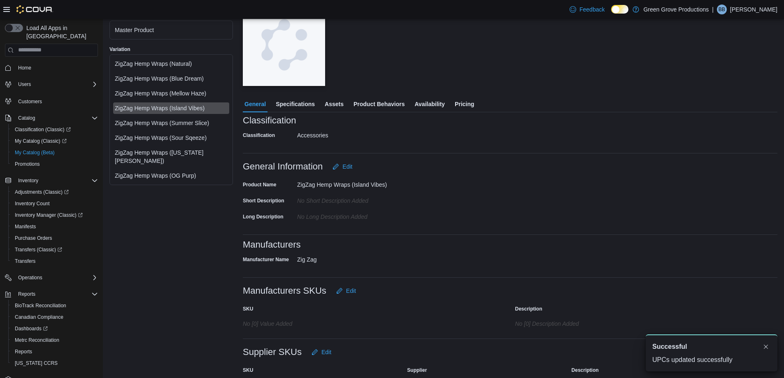
scroll to position [188, 0]
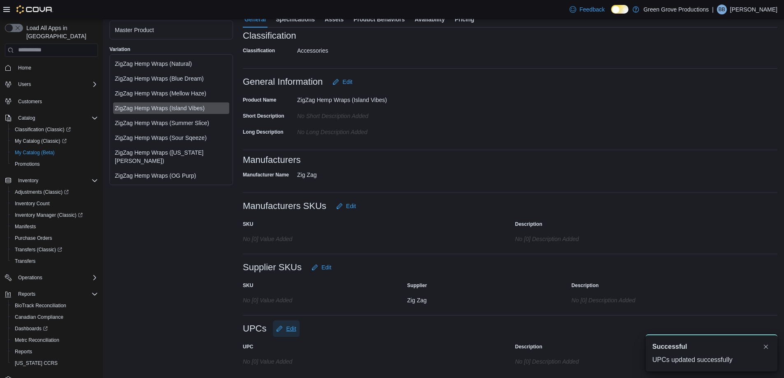
click at [287, 328] on span "Edit" at bounding box center [291, 329] width 10 height 8
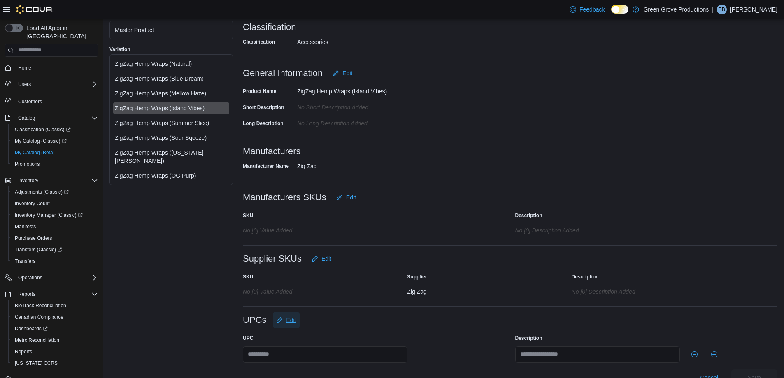
scroll to position [211, 0]
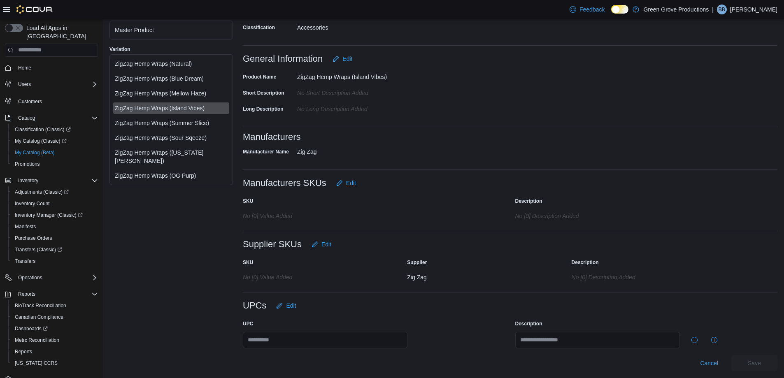
click at [328, 348] on div at bounding box center [510, 351] width 534 height 7
click at [328, 346] on input "text" at bounding box center [325, 340] width 165 height 16
type input "**********"
click at [745, 361] on span "Save" at bounding box center [754, 363] width 36 height 16
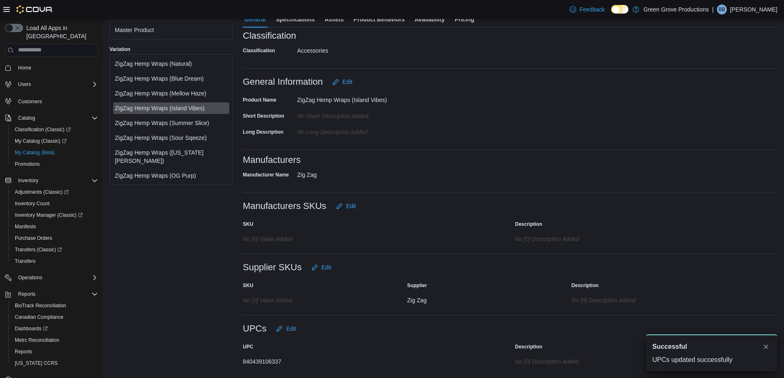
scroll to position [0, 0]
click at [185, 123] on div "ZigZag Hemp Wraps (Summer Slice)" at bounding box center [171, 123] width 113 height 8
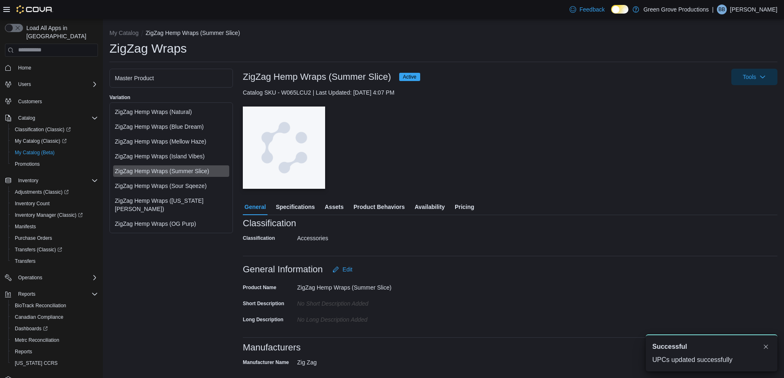
scroll to position [188, 0]
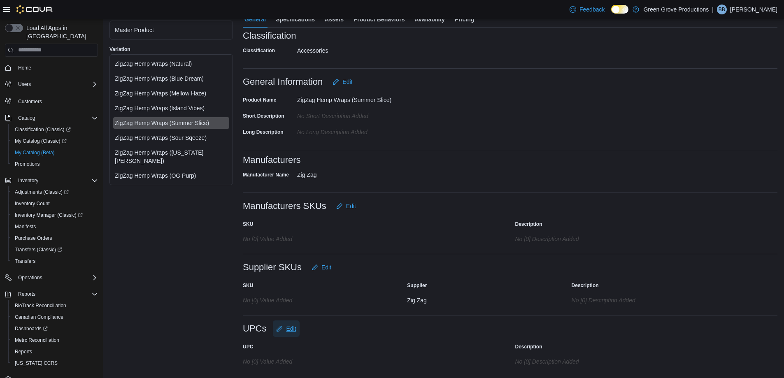
click at [286, 335] on span "Edit" at bounding box center [286, 328] width 20 height 16
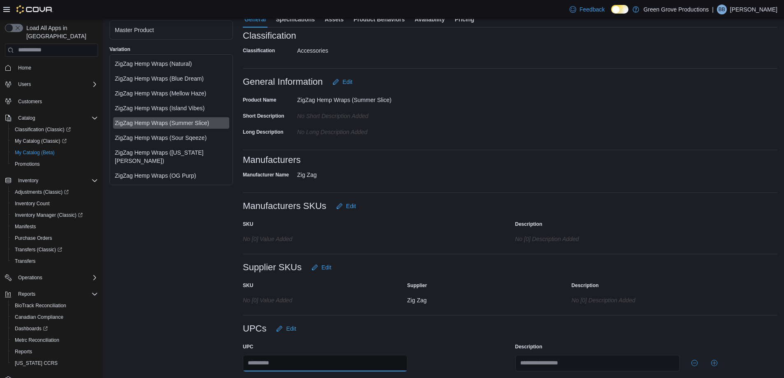
click at [284, 362] on input "text" at bounding box center [325, 363] width 165 height 16
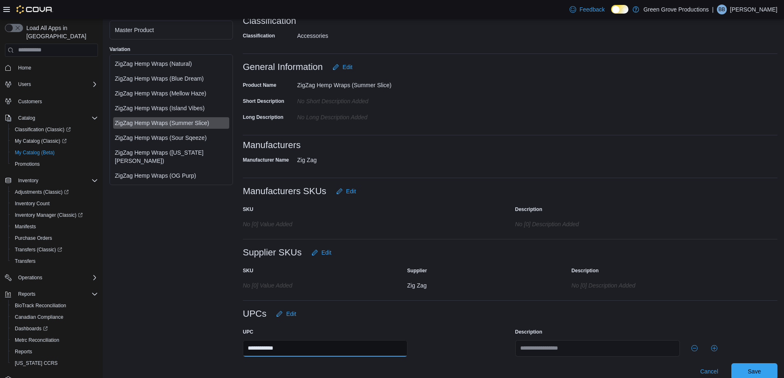
scroll to position [211, 0]
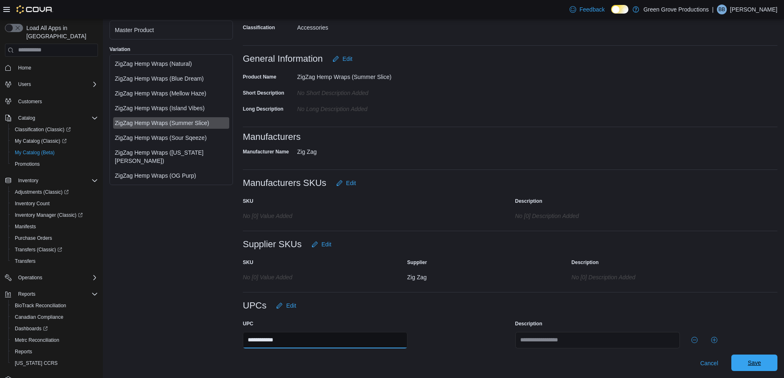
type input "**********"
click at [767, 367] on span "Save" at bounding box center [754, 363] width 36 height 16
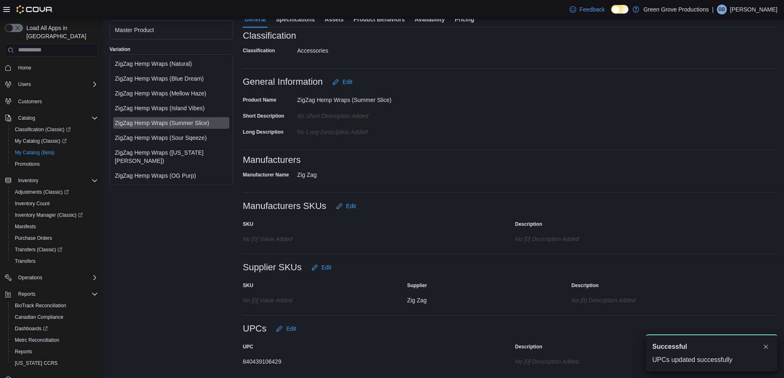
scroll to position [0, 0]
click at [192, 141] on div "ZigZag Hemp Wraps (Sour Sqeeze)" at bounding box center [171, 138] width 113 height 8
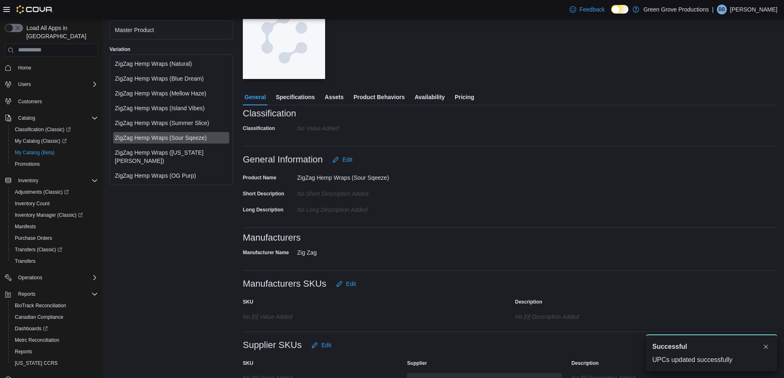
scroll to position [188, 0]
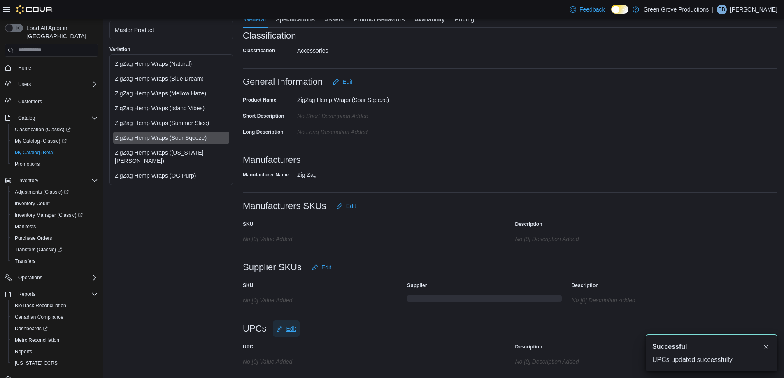
click at [289, 327] on span "Edit" at bounding box center [291, 329] width 10 height 8
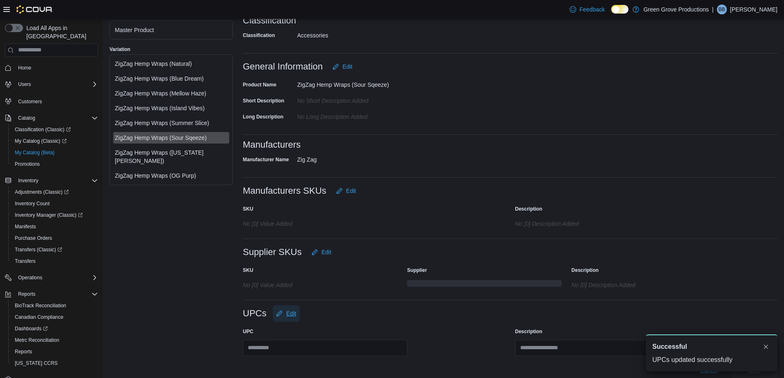
scroll to position [211, 0]
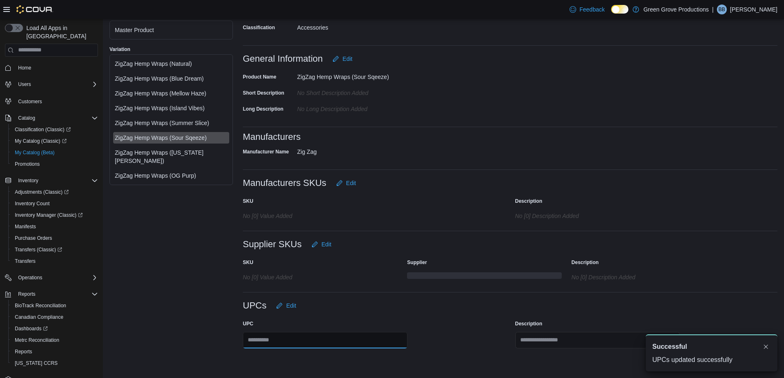
click at [274, 339] on input "text" at bounding box center [325, 340] width 165 height 16
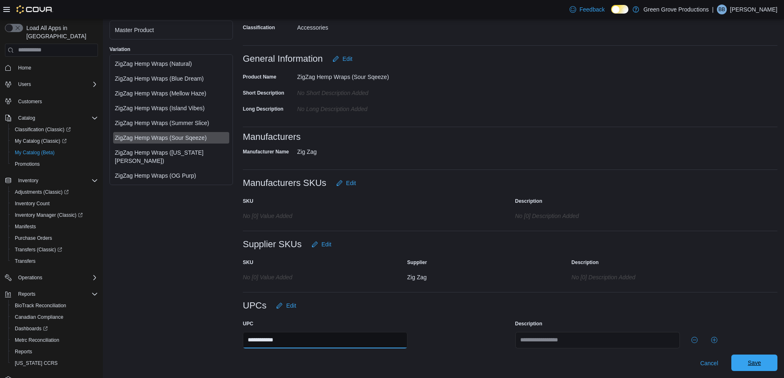
type input "**********"
click at [761, 360] on span "Save" at bounding box center [753, 363] width 13 height 8
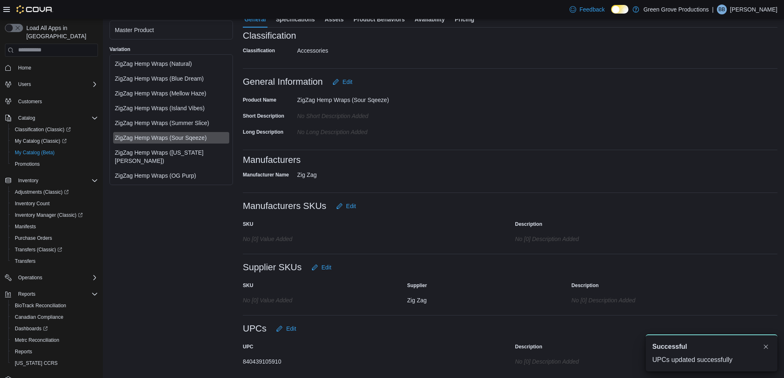
scroll to position [0, 0]
click at [191, 155] on div "ZigZag Hemp Wraps ([US_STATE][PERSON_NAME])" at bounding box center [171, 157] width 113 height 16
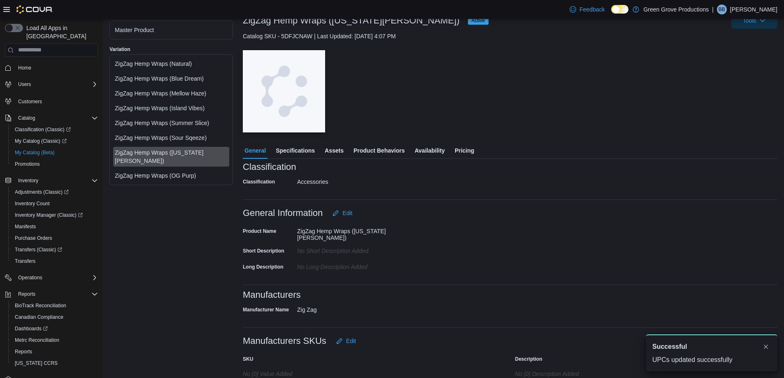
scroll to position [188, 0]
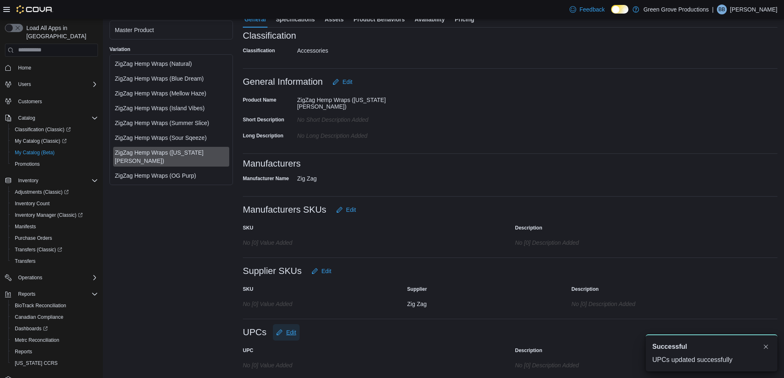
click at [284, 333] on span "Edit" at bounding box center [286, 332] width 20 height 16
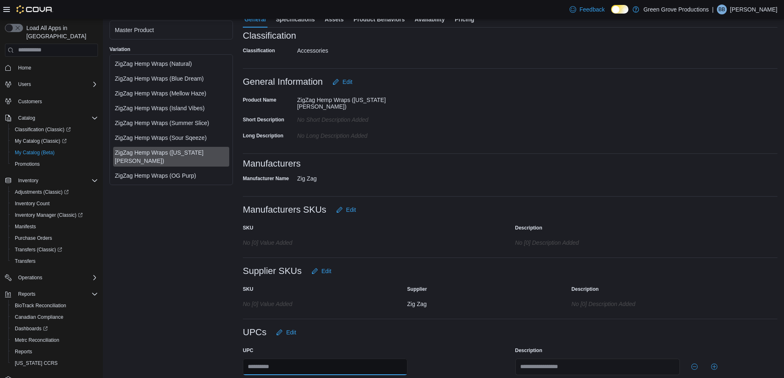
click at [277, 359] on input "text" at bounding box center [325, 367] width 165 height 16
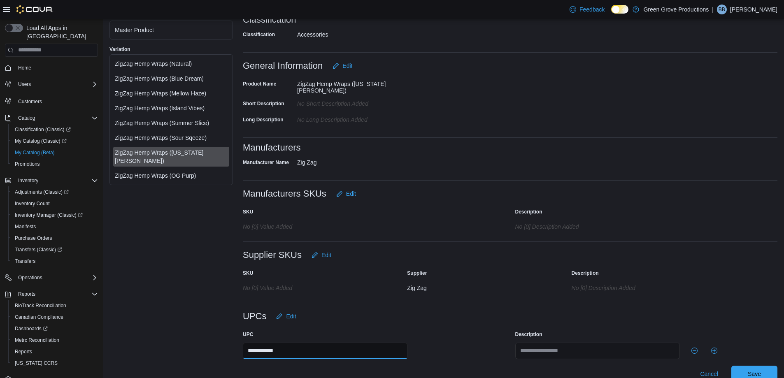
scroll to position [211, 0]
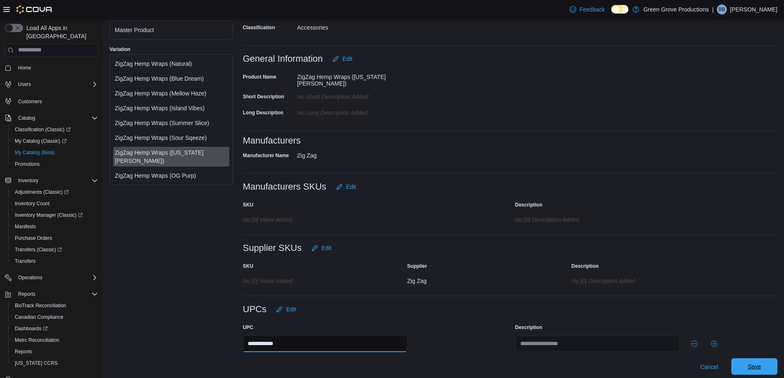
type input "**********"
click at [762, 368] on span "Save" at bounding box center [754, 366] width 36 height 16
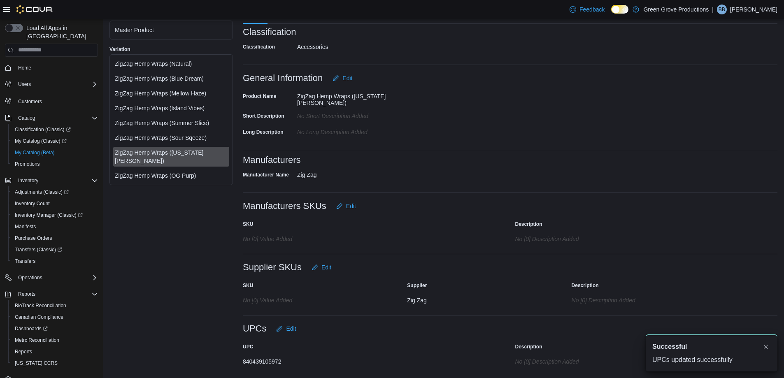
scroll to position [0, 0]
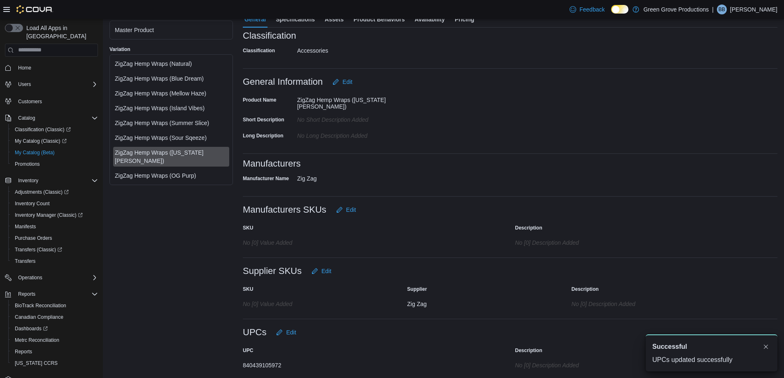
click at [188, 172] on div "ZigZag Hemp Wraps (OG Purp)" at bounding box center [171, 176] width 113 height 8
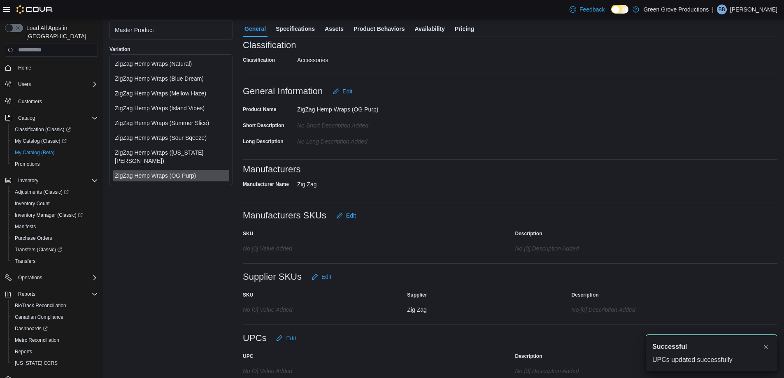
scroll to position [188, 0]
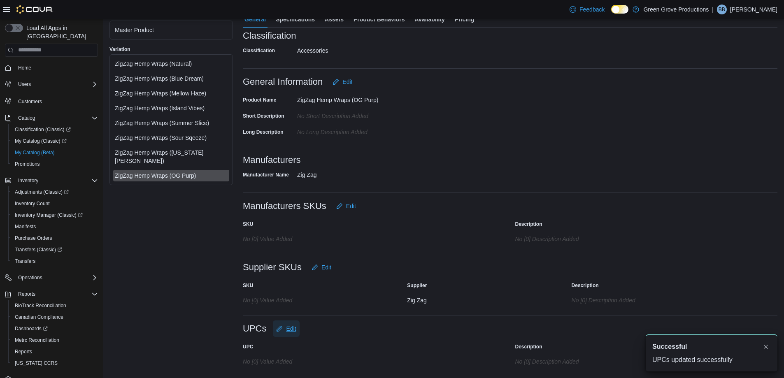
click at [293, 327] on span "Edit" at bounding box center [291, 329] width 10 height 8
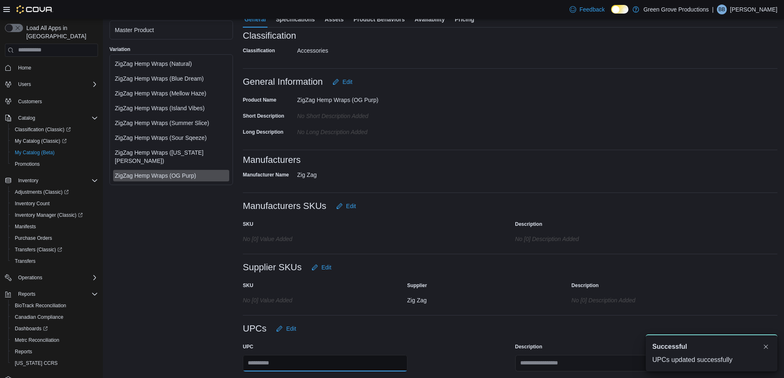
click at [283, 359] on input "text" at bounding box center [325, 363] width 165 height 16
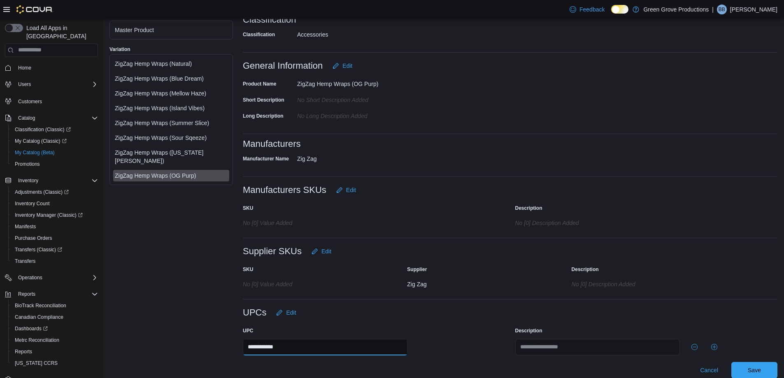
scroll to position [211, 0]
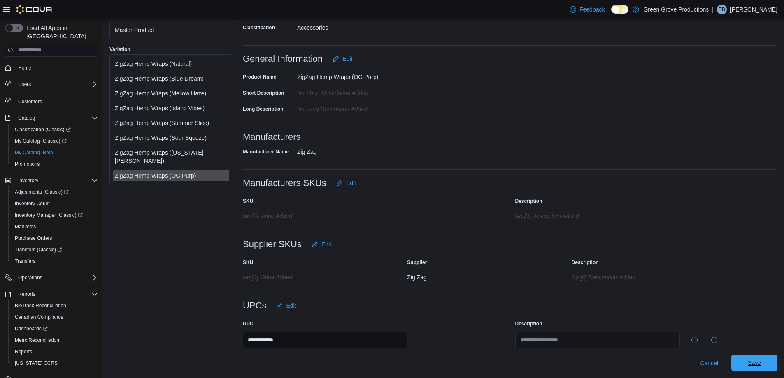
type input "**********"
click at [761, 365] on span "Save" at bounding box center [753, 363] width 13 height 8
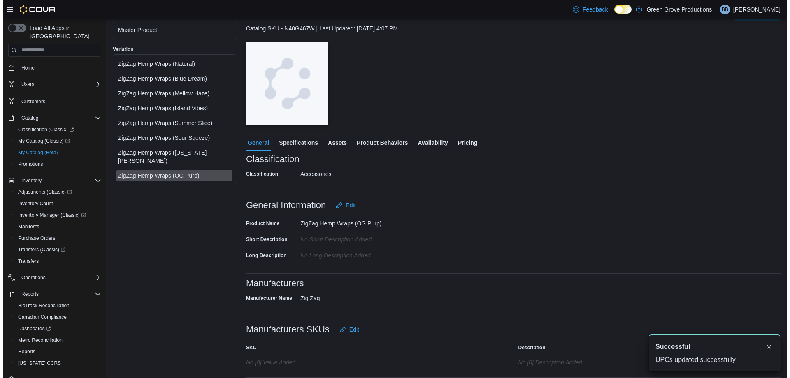
scroll to position [0, 0]
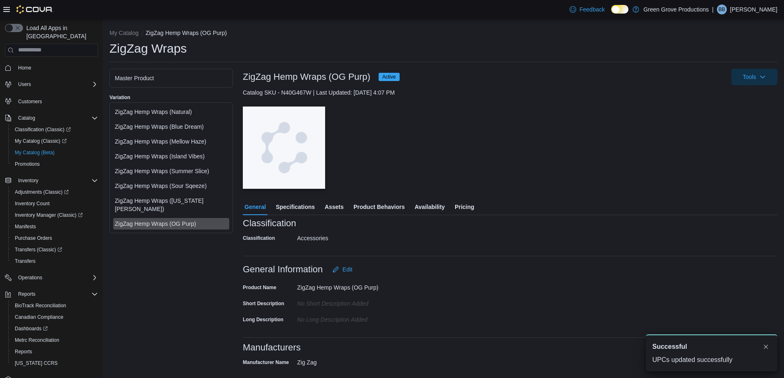
click at [121, 37] on li "My Catalog" at bounding box center [127, 33] width 36 height 8
click at [121, 34] on button "My Catalog" at bounding box center [123, 33] width 29 height 7
